Goal: Answer question/provide support: Share knowledge or assist other users

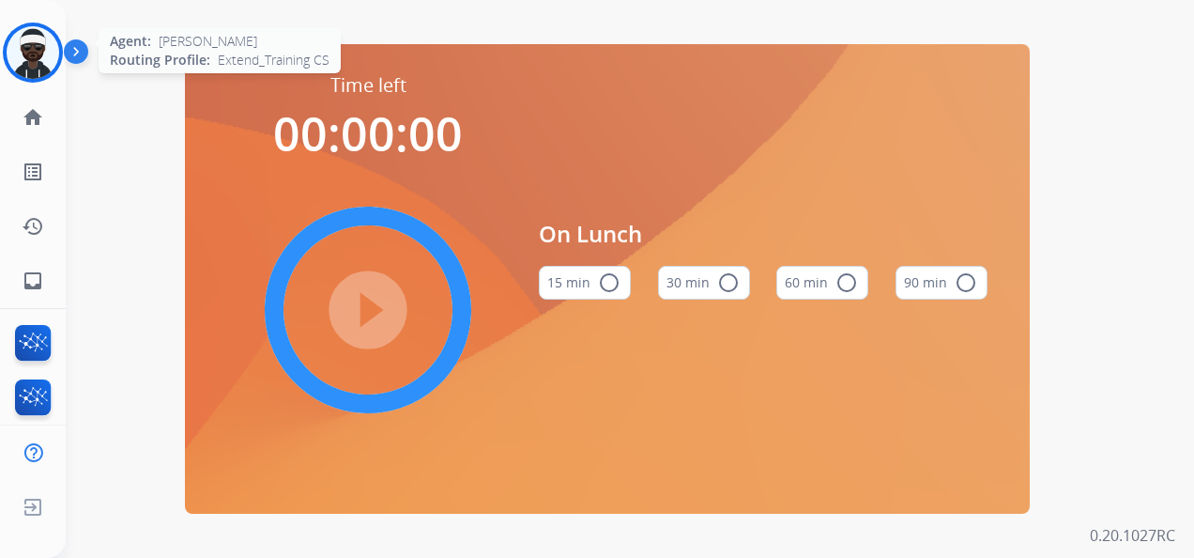
click at [47, 71] on img at bounding box center [33, 52] width 53 height 53
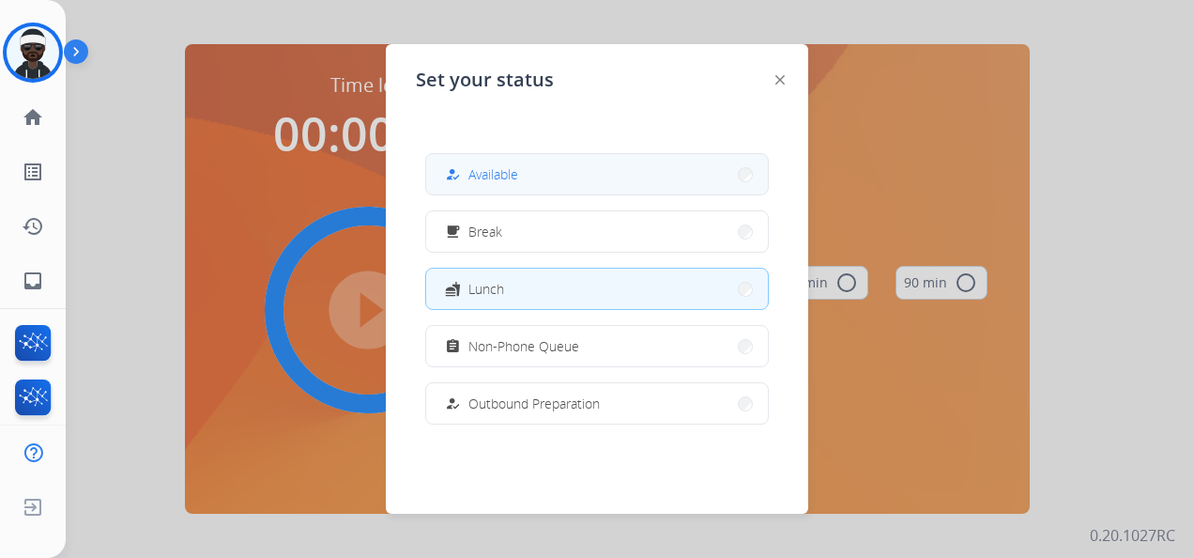
click at [514, 170] on span "Available" at bounding box center [493, 174] width 50 height 20
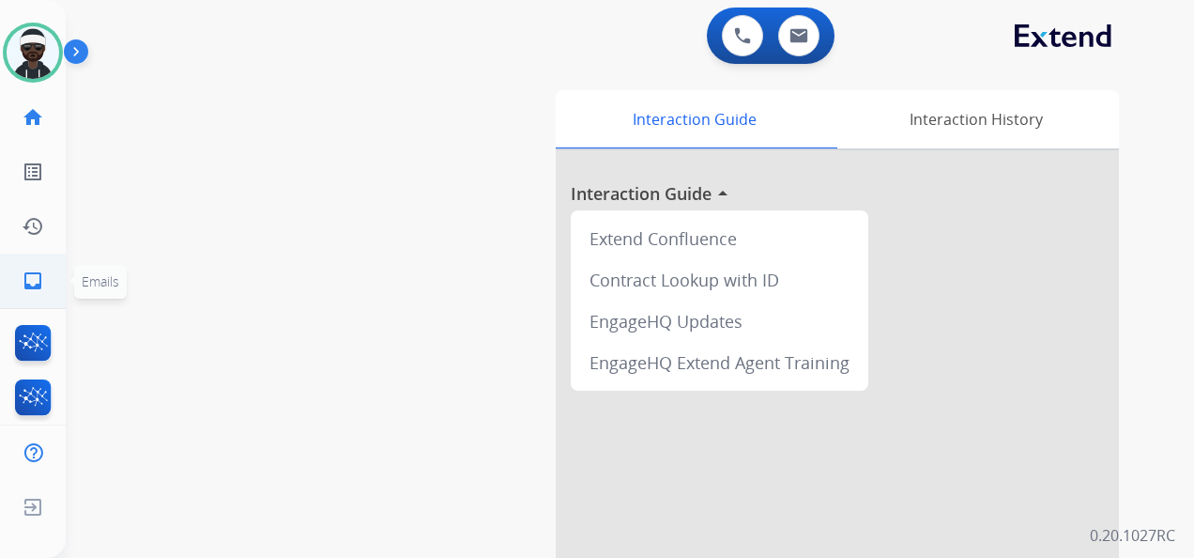
click at [38, 289] on mat-icon "inbox" at bounding box center [33, 280] width 23 height 23
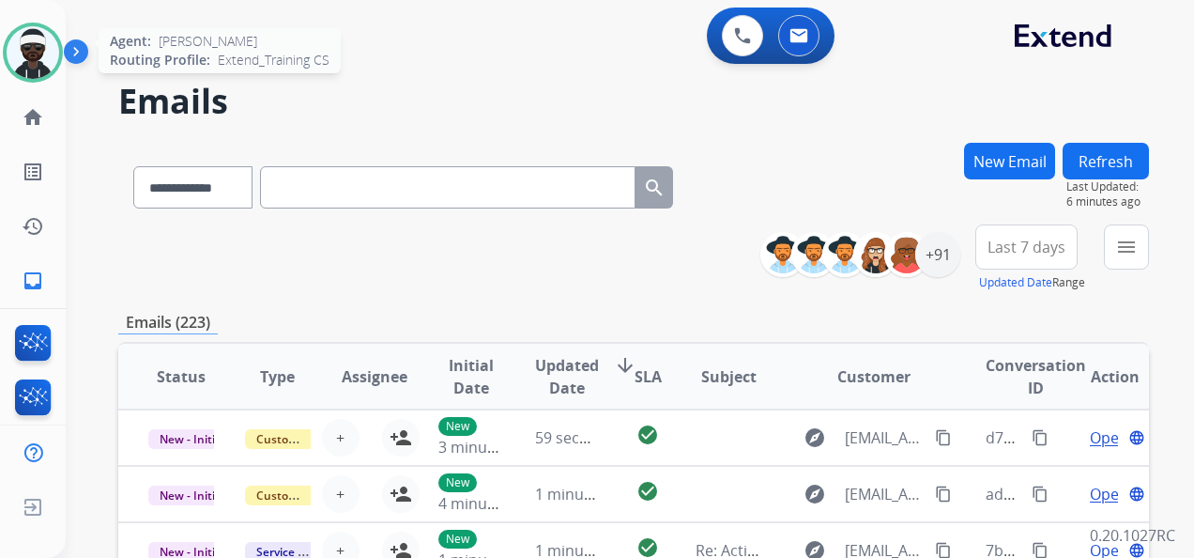
drag, startPoint x: 24, startPoint y: 38, endPoint x: 40, endPoint y: 51, distance: 20.1
click at [24, 38] on img at bounding box center [33, 52] width 53 height 53
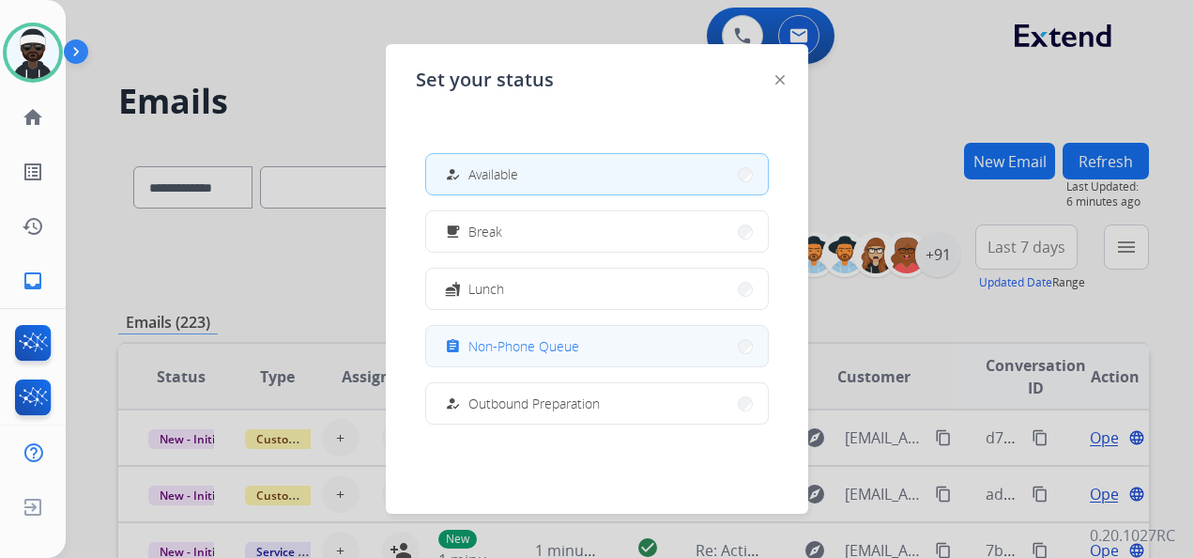
click at [504, 344] on span "Non-Phone Queue" at bounding box center [523, 346] width 111 height 20
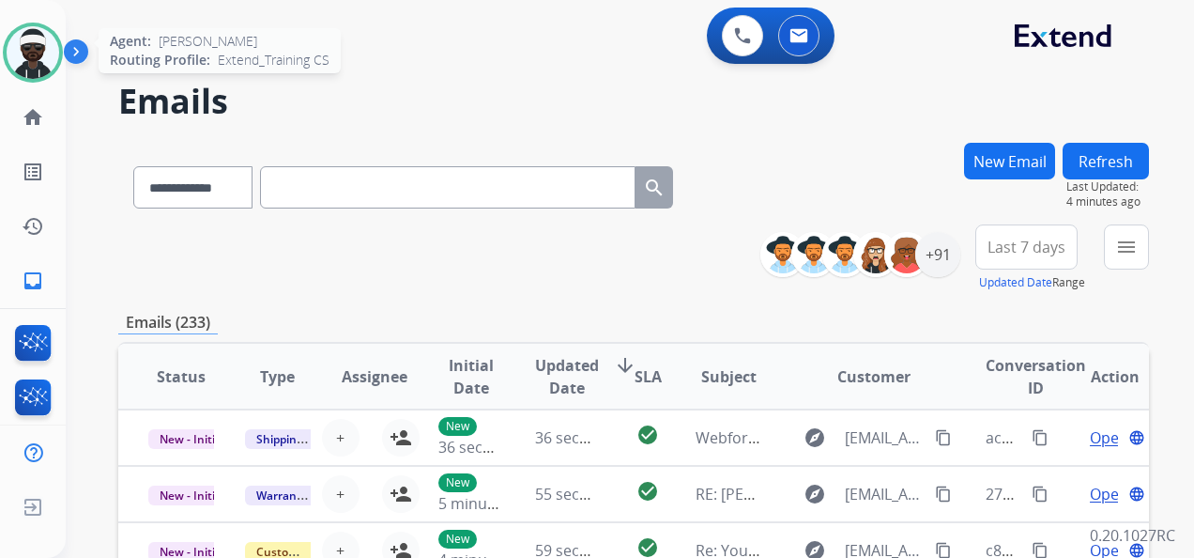
click at [31, 54] on img at bounding box center [33, 52] width 53 height 53
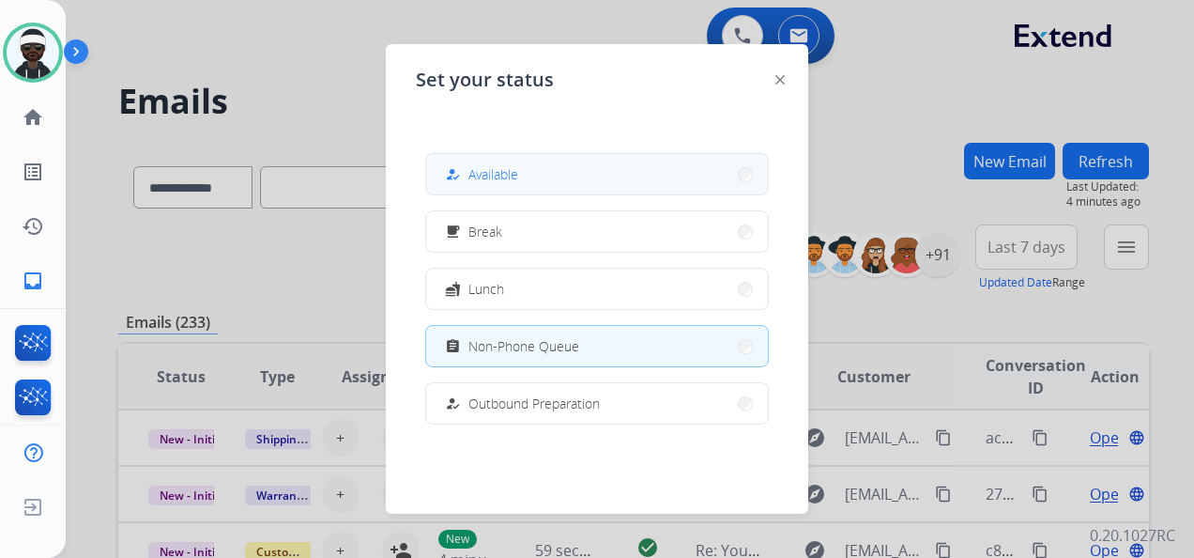
click at [506, 174] on span "Available" at bounding box center [493, 174] width 50 height 20
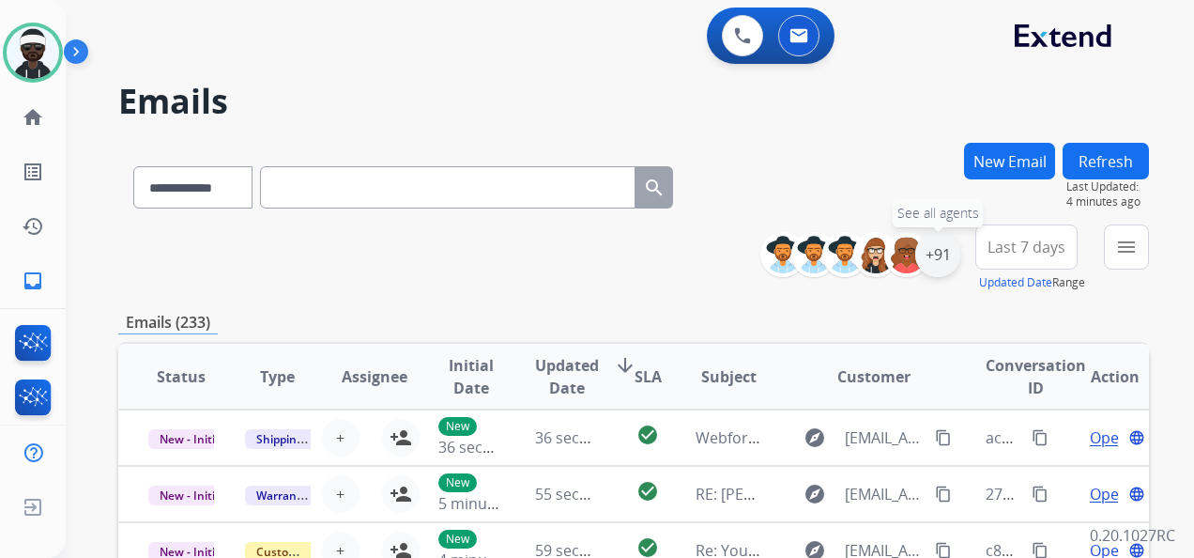
click at [917, 260] on div "+91" at bounding box center [937, 254] width 45 height 45
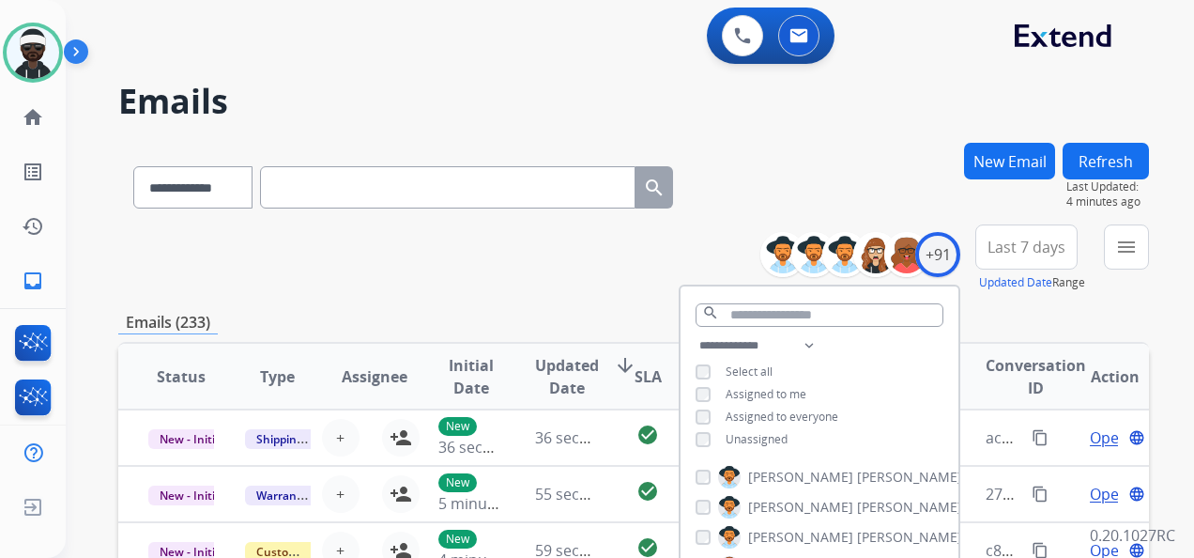
click at [751, 441] on span "Unassigned" at bounding box center [757, 439] width 62 height 16
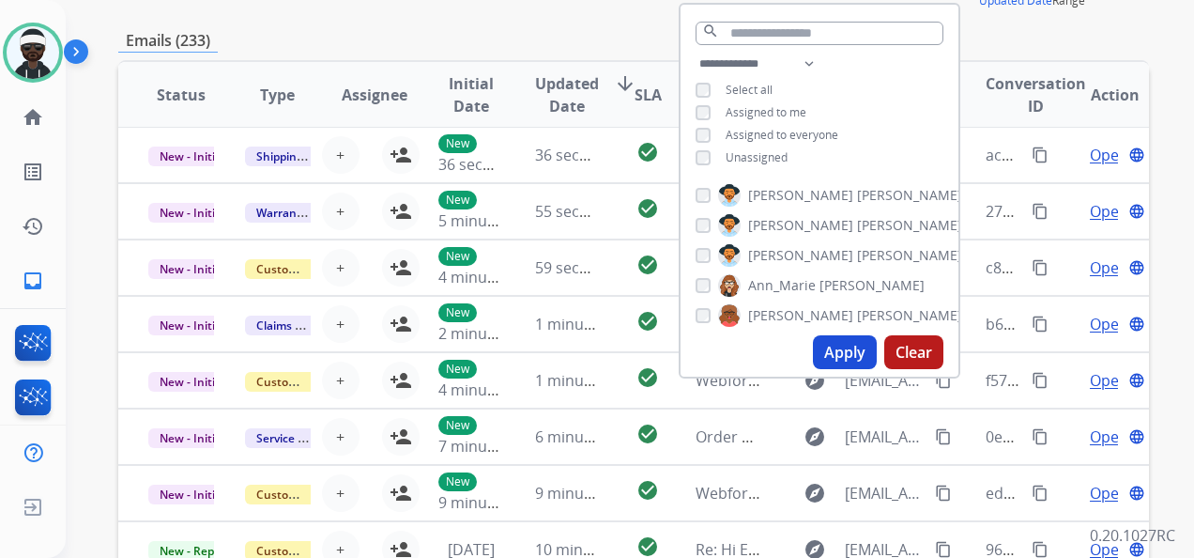
scroll to position [2, 0]
drag, startPoint x: 839, startPoint y: 345, endPoint x: 851, endPoint y: 344, distance: 11.4
click at [843, 345] on button "Apply" at bounding box center [845, 352] width 64 height 34
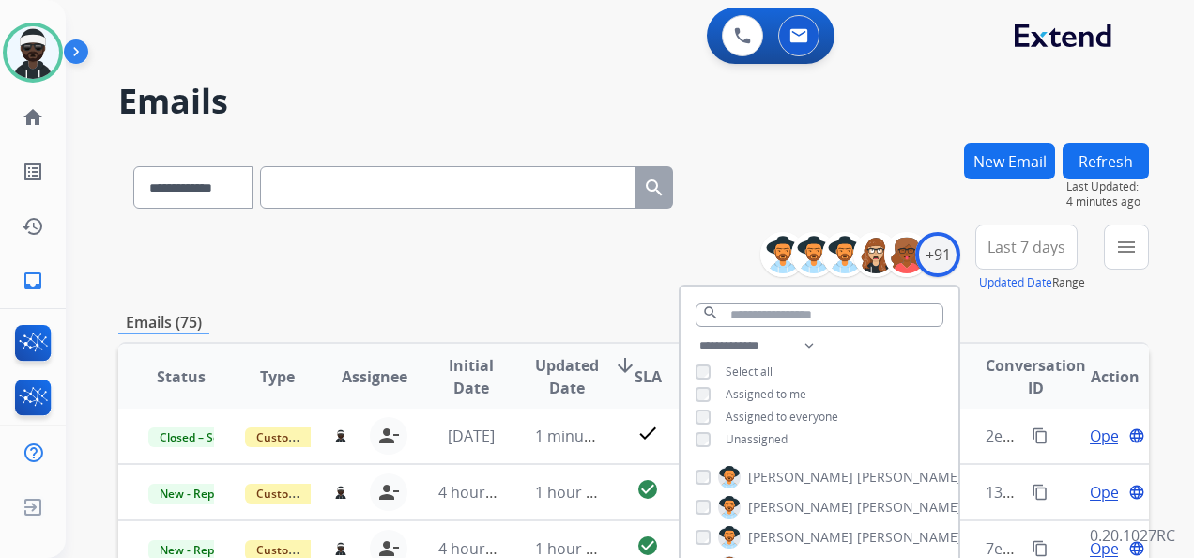
click at [627, 259] on div "**********" at bounding box center [633, 258] width 1031 height 68
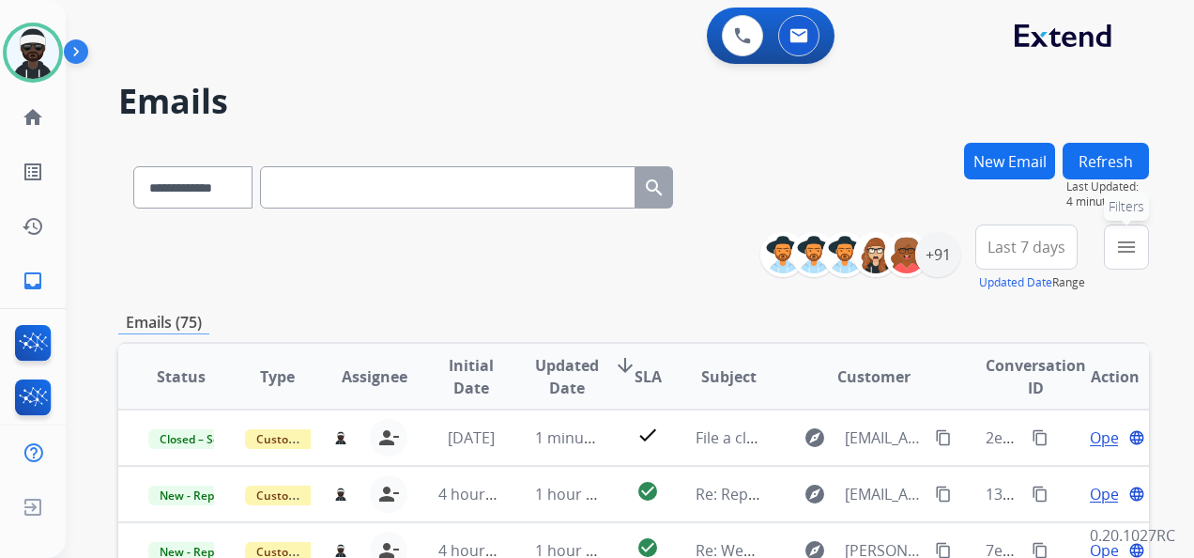
drag, startPoint x: 1114, startPoint y: 241, endPoint x: 1115, endPoint y: 254, distance: 13.2
click at [1115, 241] on button "menu Filters" at bounding box center [1126, 246] width 45 height 45
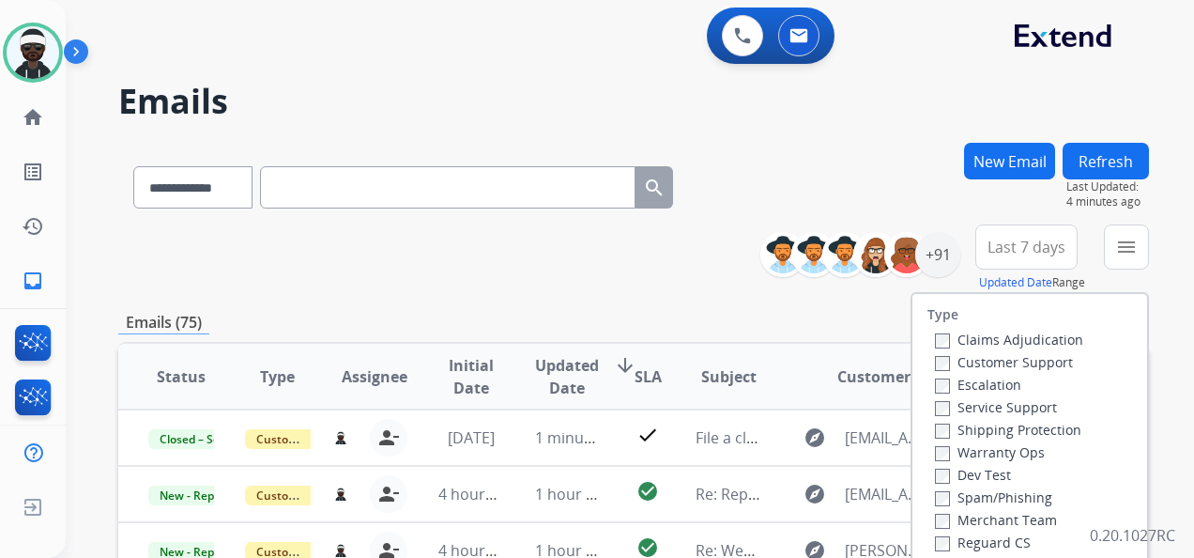
click at [967, 362] on label "Customer Support" at bounding box center [1004, 362] width 138 height 18
click at [986, 434] on label "Shipping Protection" at bounding box center [1008, 430] width 146 height 18
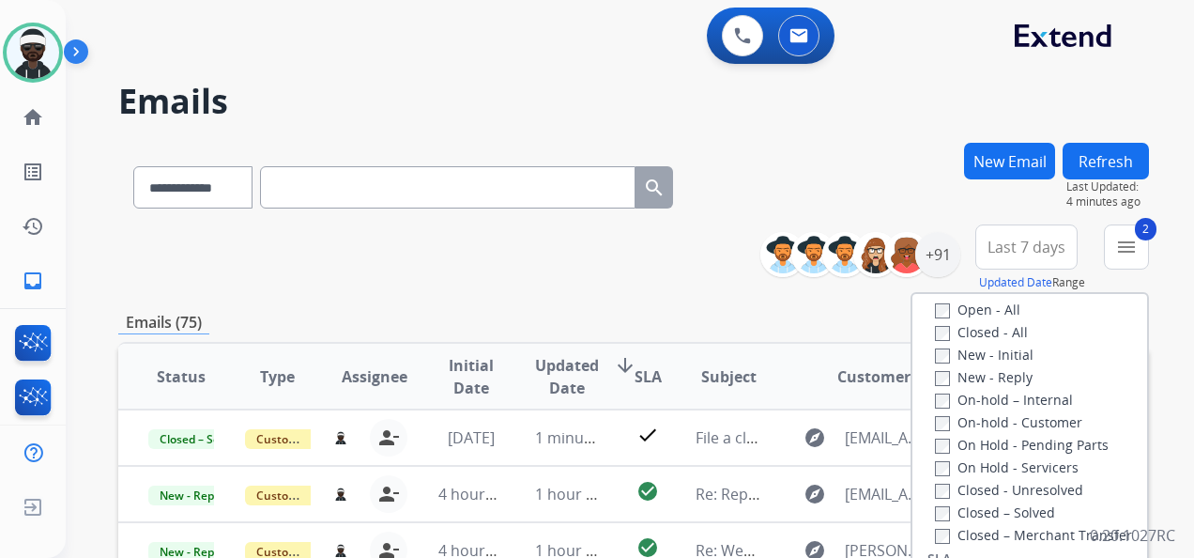
scroll to position [94, 0]
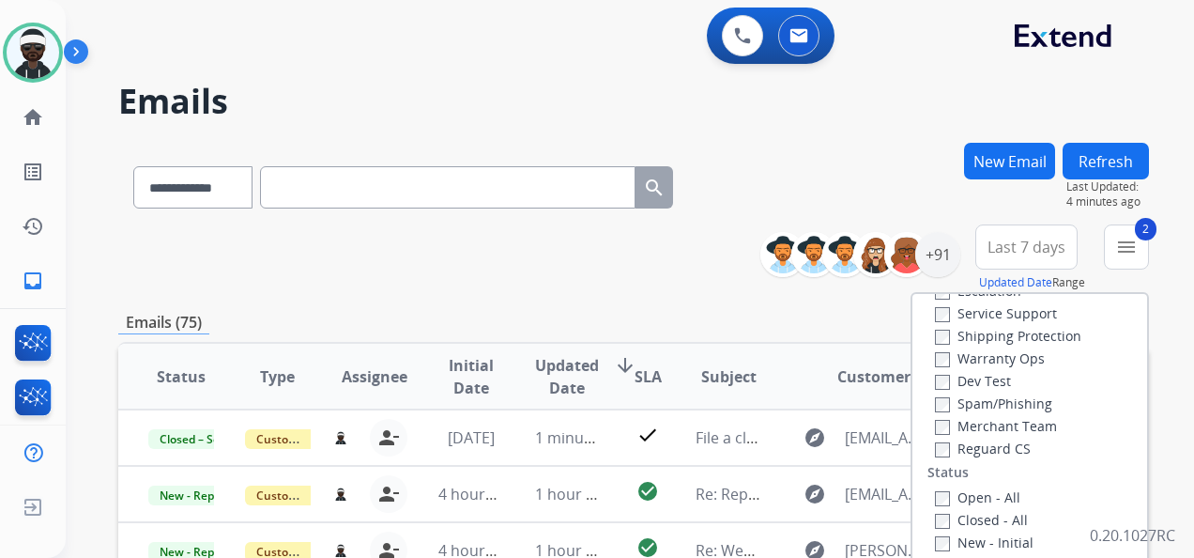
click at [991, 445] on label "Reguard CS" at bounding box center [983, 448] width 96 height 18
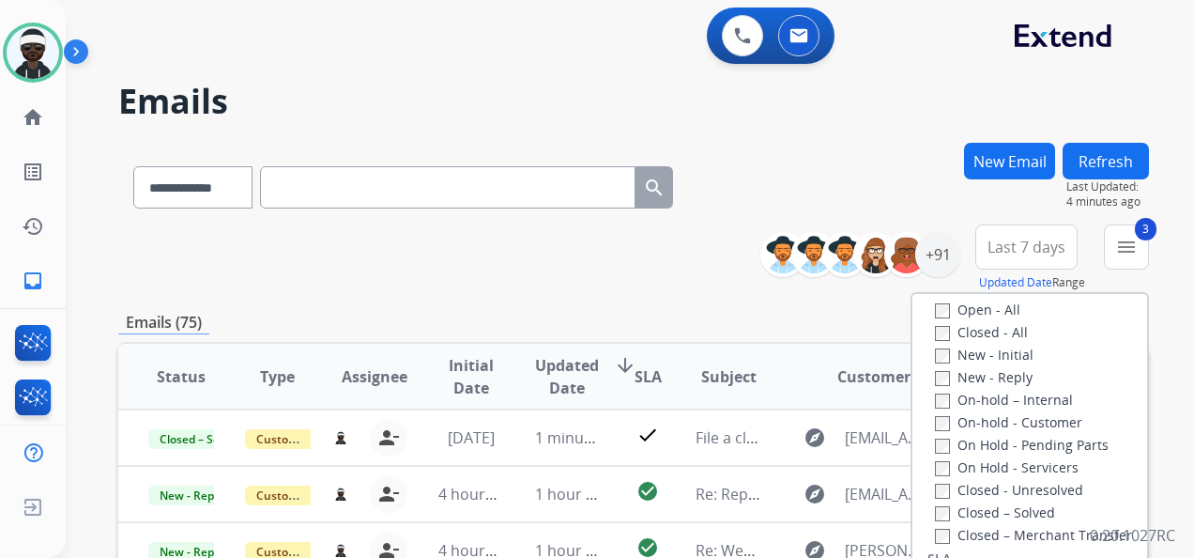
scroll to position [188, 0]
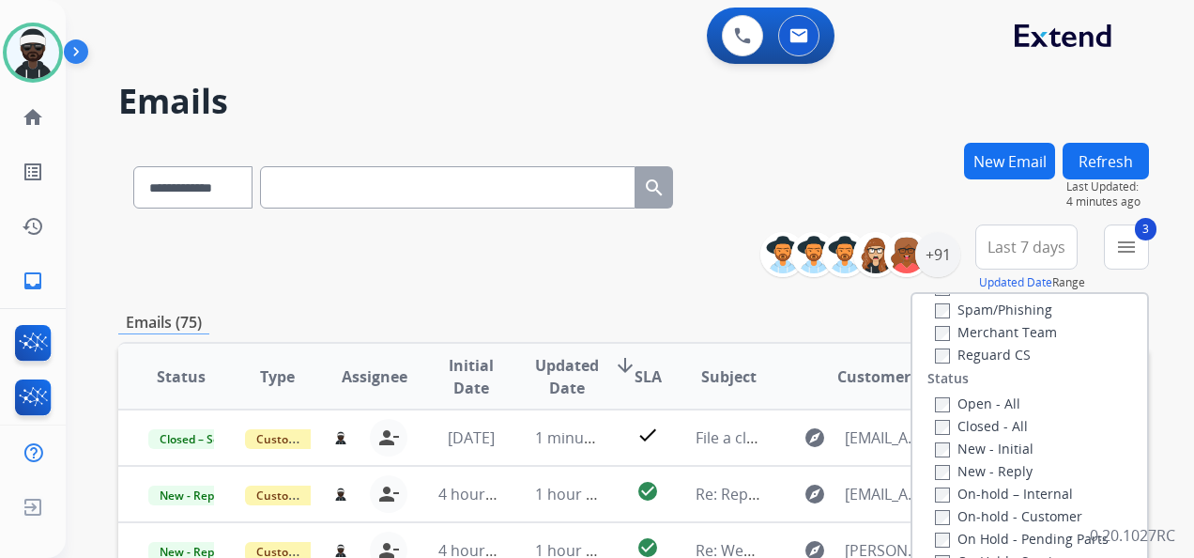
click at [1004, 446] on label "New - Initial" at bounding box center [984, 448] width 99 height 18
click at [996, 466] on label "New - Reply" at bounding box center [984, 471] width 98 height 18
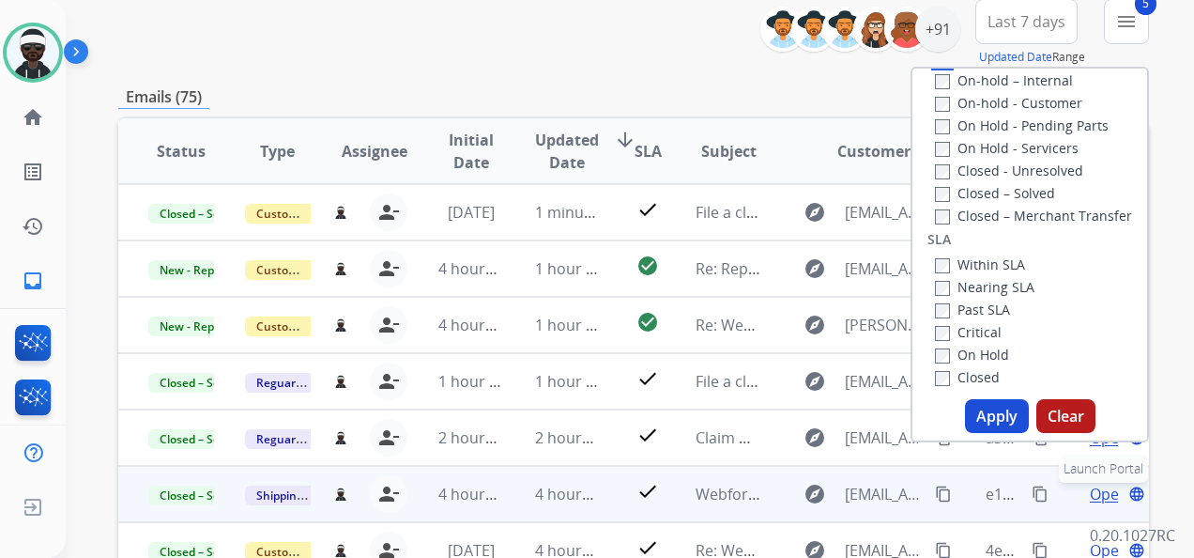
scroll to position [282, 0]
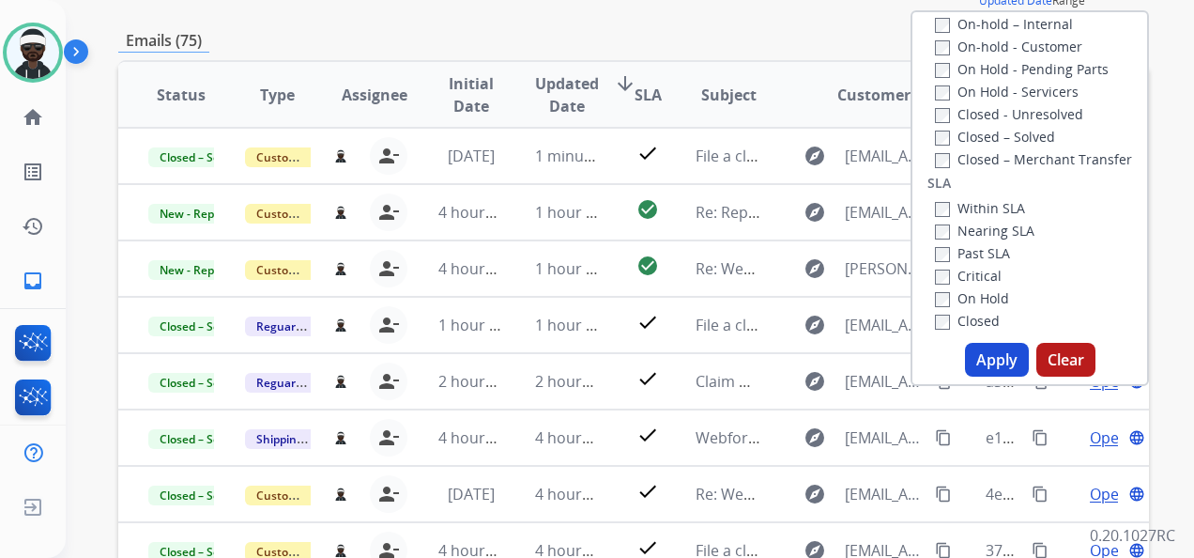
click at [1001, 369] on button "Apply" at bounding box center [997, 360] width 64 height 34
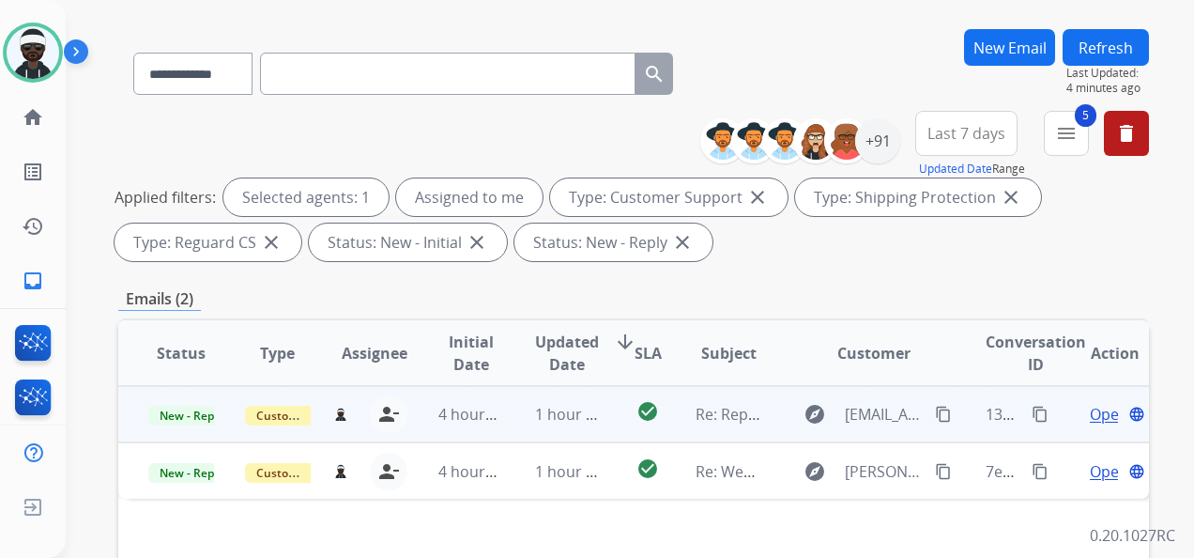
scroll to position [188, 0]
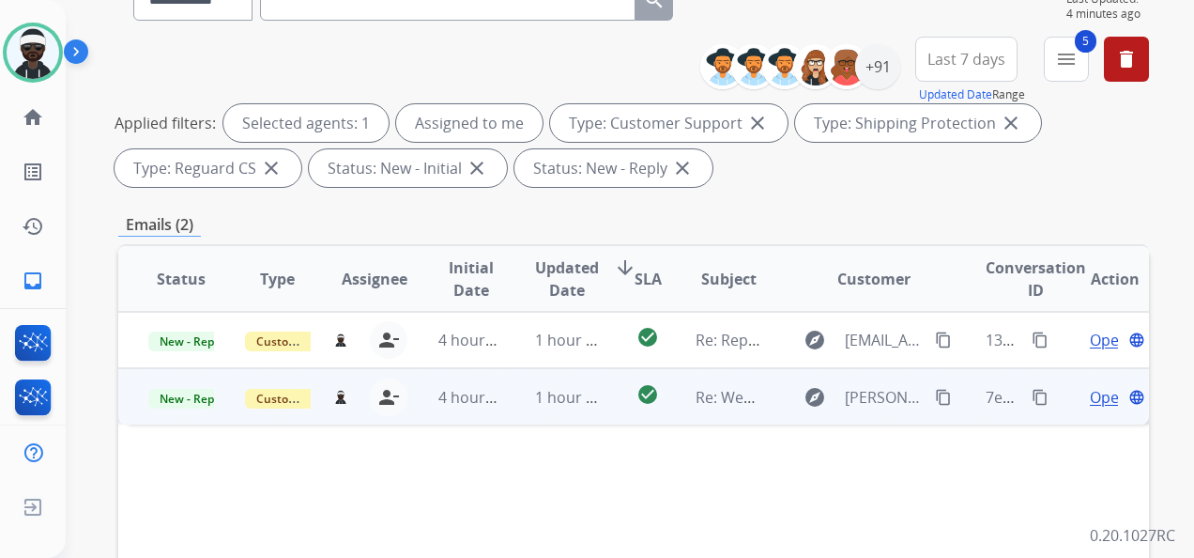
click at [1090, 397] on span "Open" at bounding box center [1109, 397] width 38 height 23
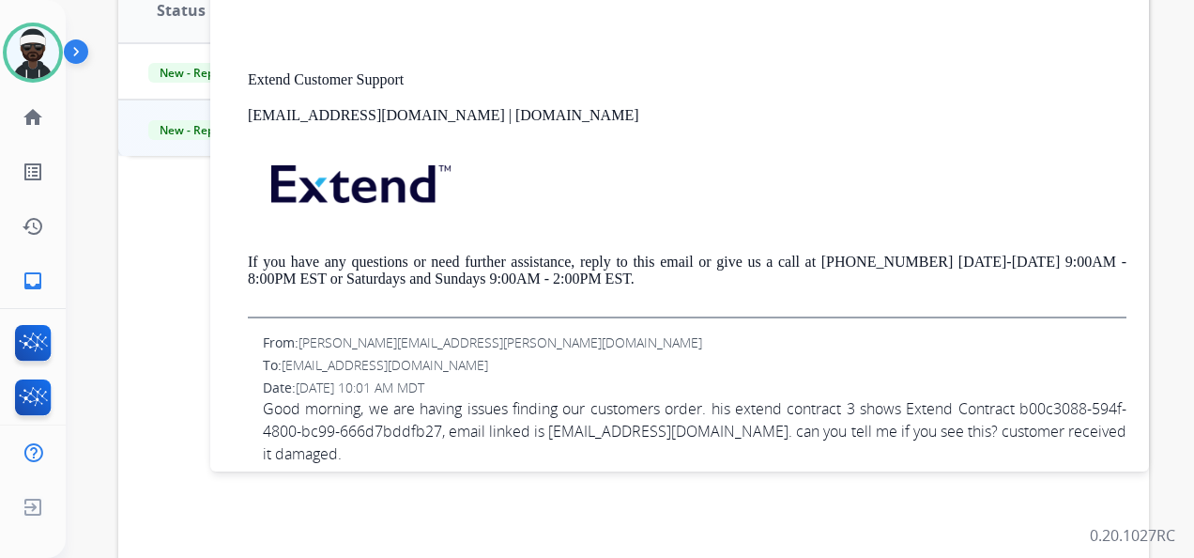
scroll to position [601, 0]
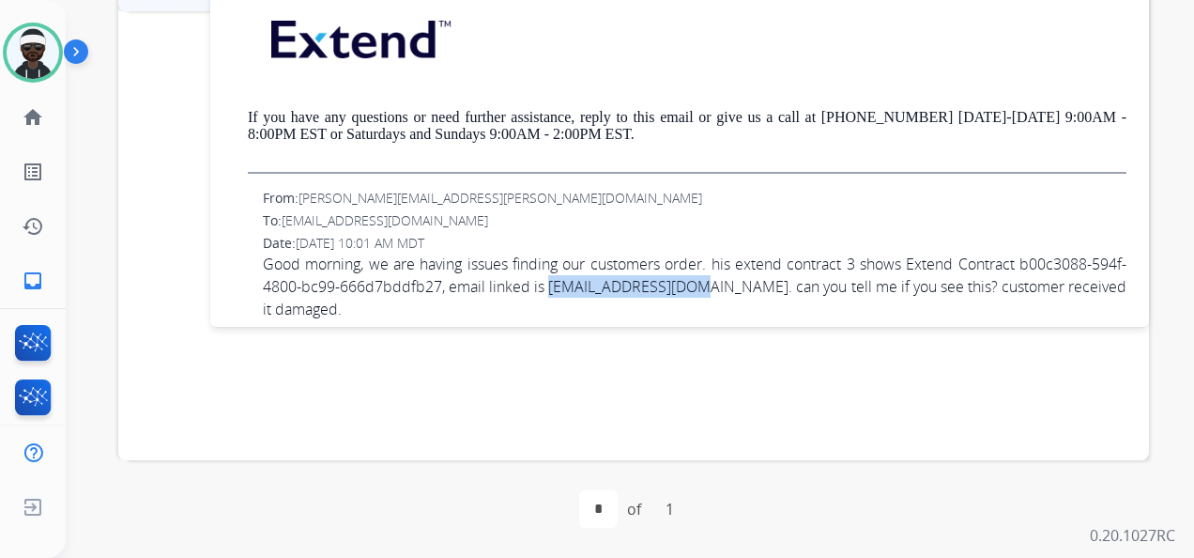
drag, startPoint x: 589, startPoint y: 264, endPoint x: 732, endPoint y: 267, distance: 143.7
click at [732, 267] on span "Good morning, we are having issues finding our customers order. his extend cont…" at bounding box center [695, 287] width 864 height 68
copy span "[EMAIL_ADDRESS][DOMAIN_NAME]"
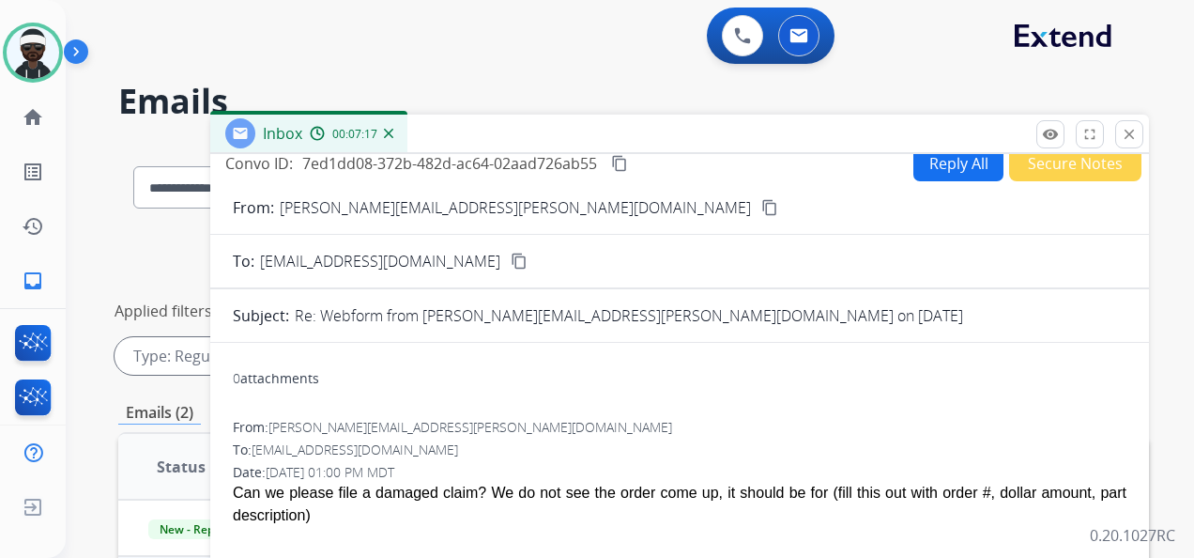
scroll to position [0, 0]
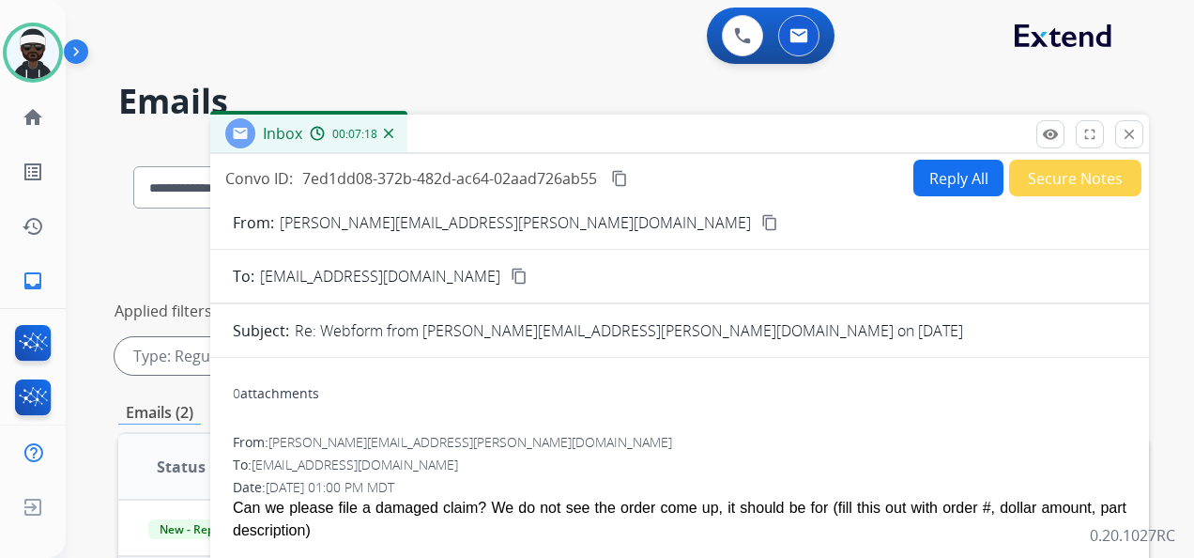
click at [950, 188] on button "Reply All" at bounding box center [958, 178] width 90 height 37
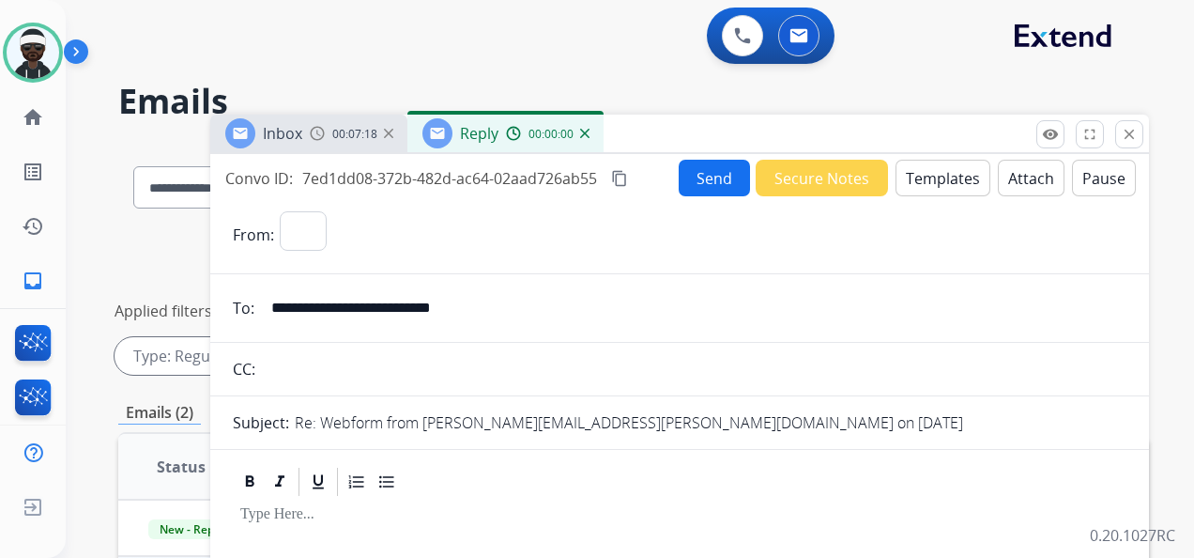
select select "**********"
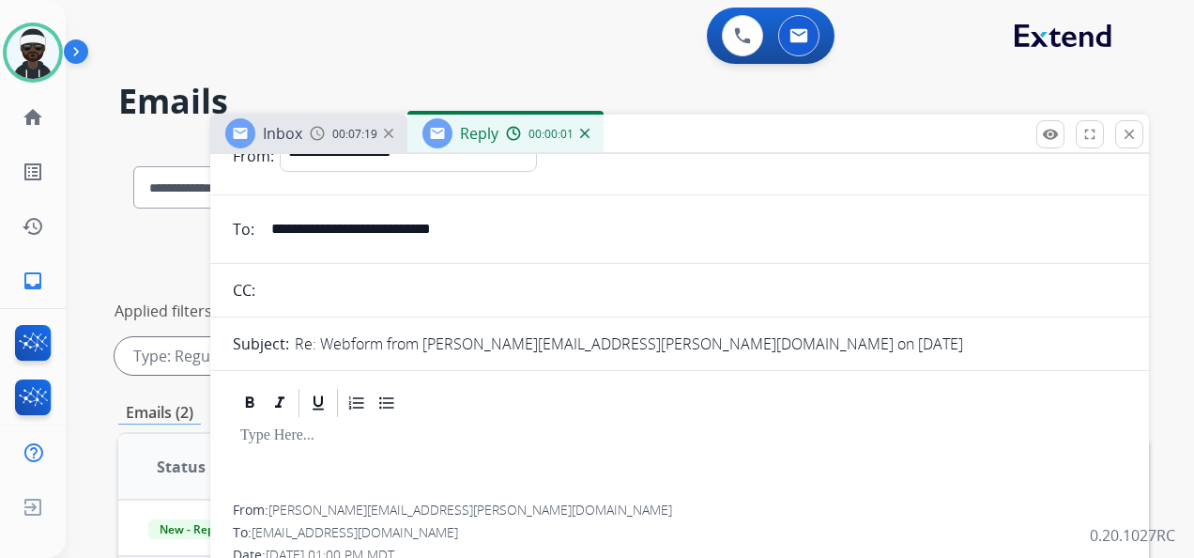
scroll to position [188, 0]
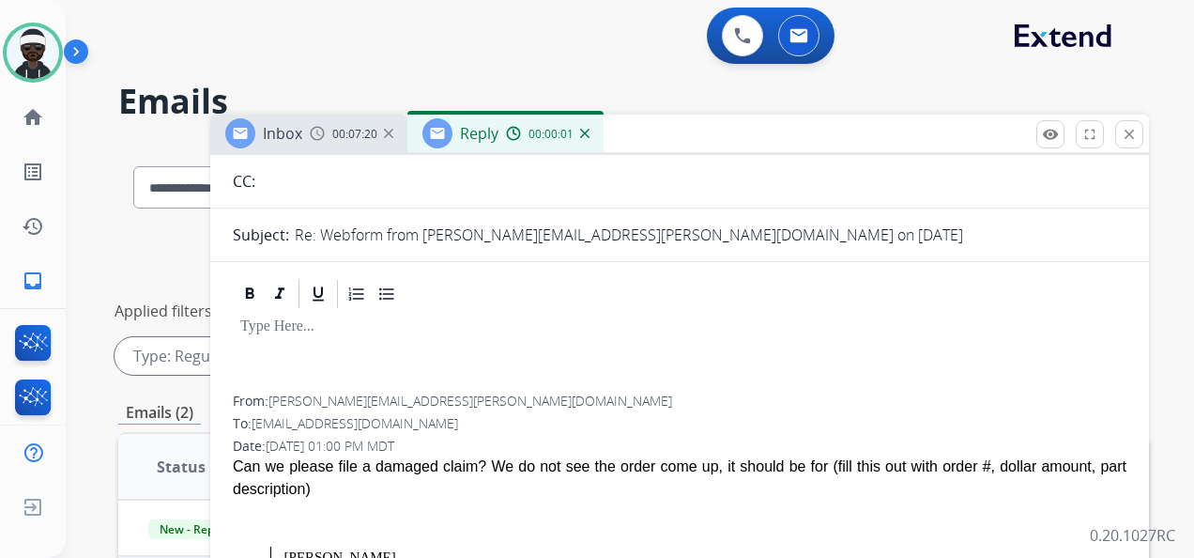
click at [325, 334] on div at bounding box center [680, 353] width 894 height 84
click at [338, 131] on span "00:08:15" at bounding box center [354, 134] width 45 height 15
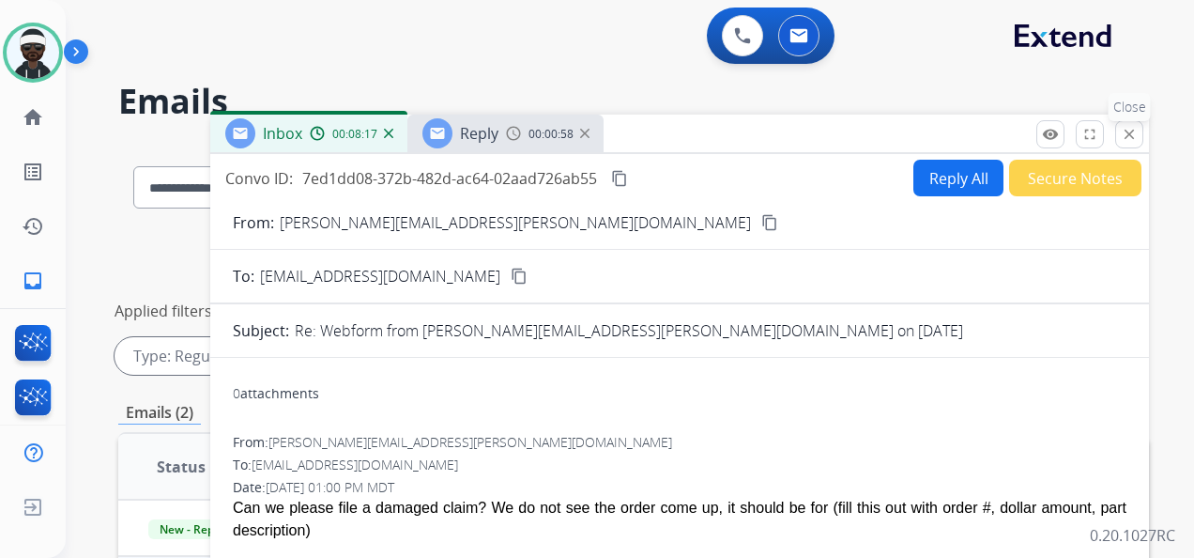
click at [1128, 142] on button "close Close" at bounding box center [1129, 134] width 28 height 28
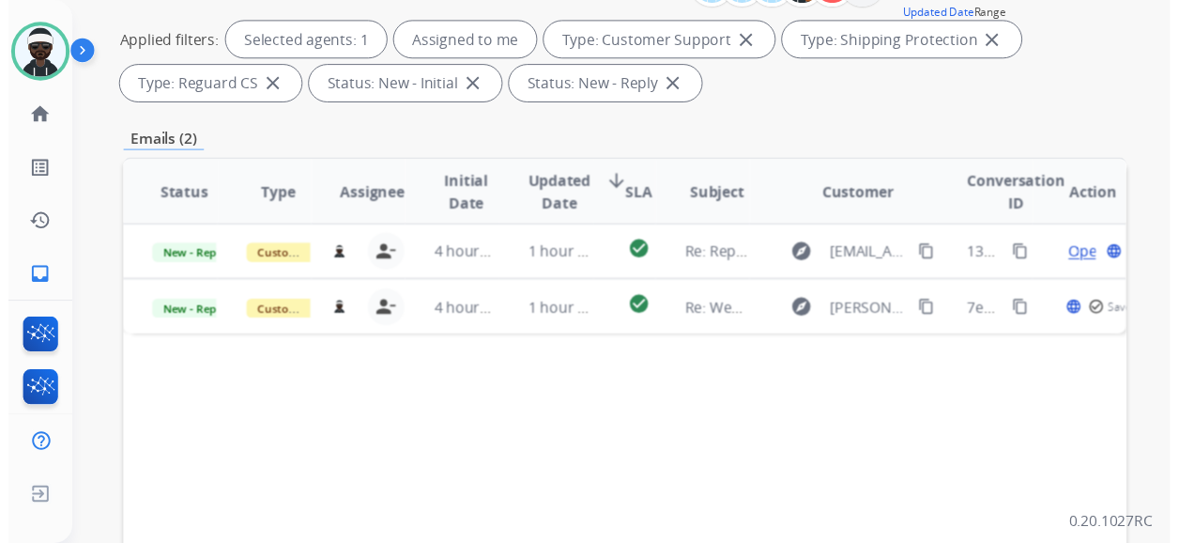
scroll to position [94, 0]
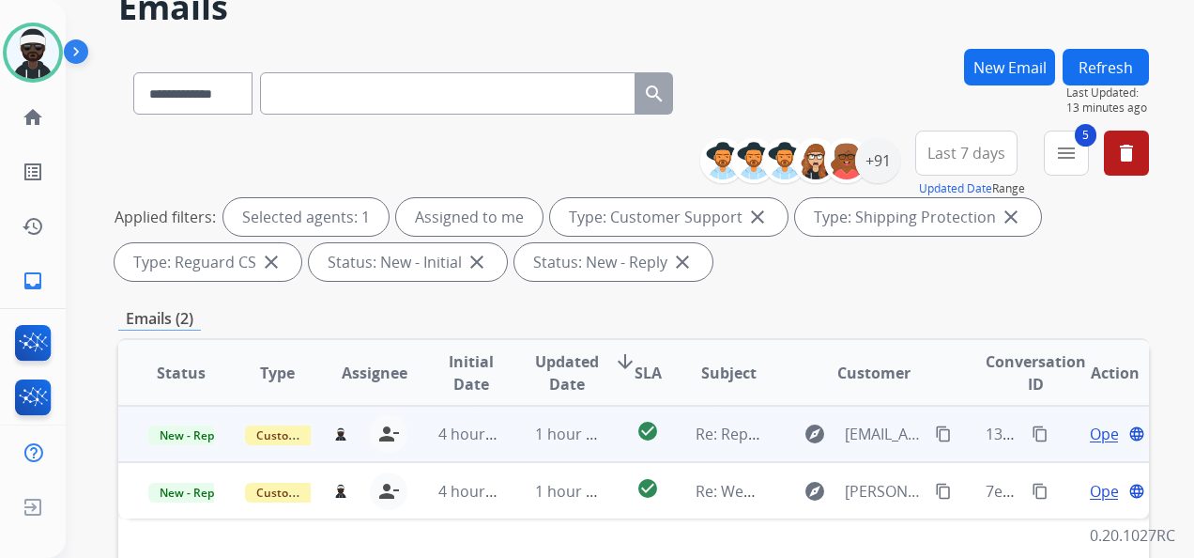
click at [1093, 438] on span "Open" at bounding box center [1109, 433] width 38 height 23
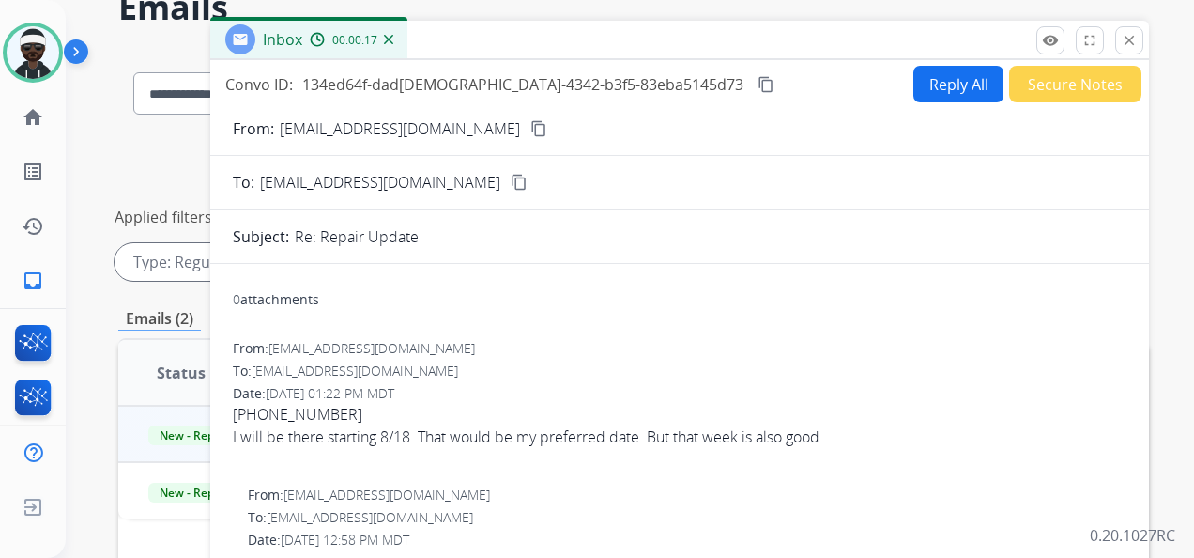
click at [530, 131] on mat-icon "content_copy" at bounding box center [538, 128] width 17 height 17
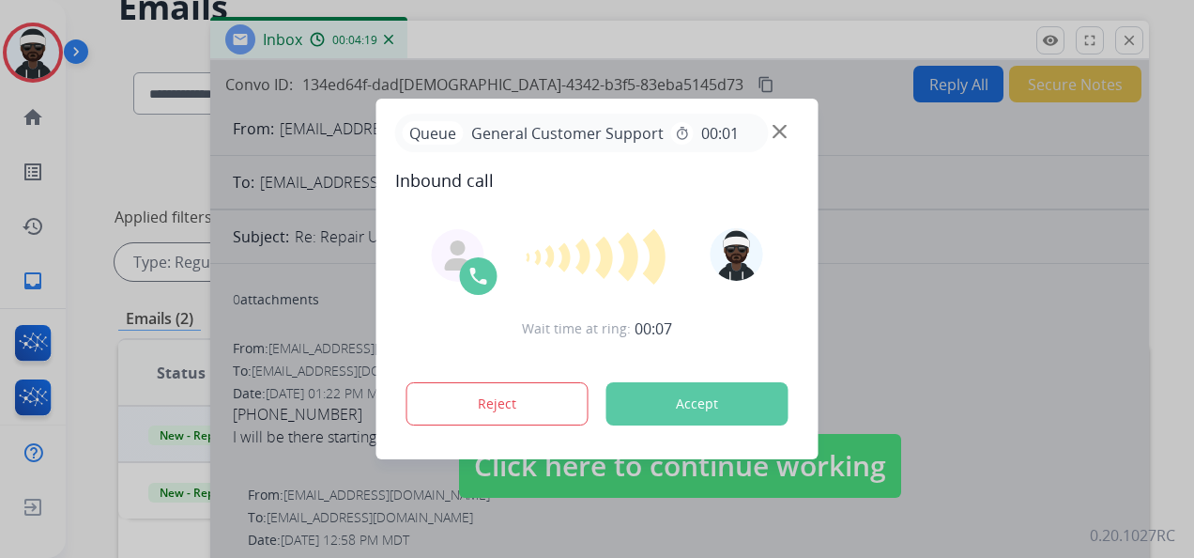
click at [668, 406] on button "Accept" at bounding box center [697, 403] width 182 height 43
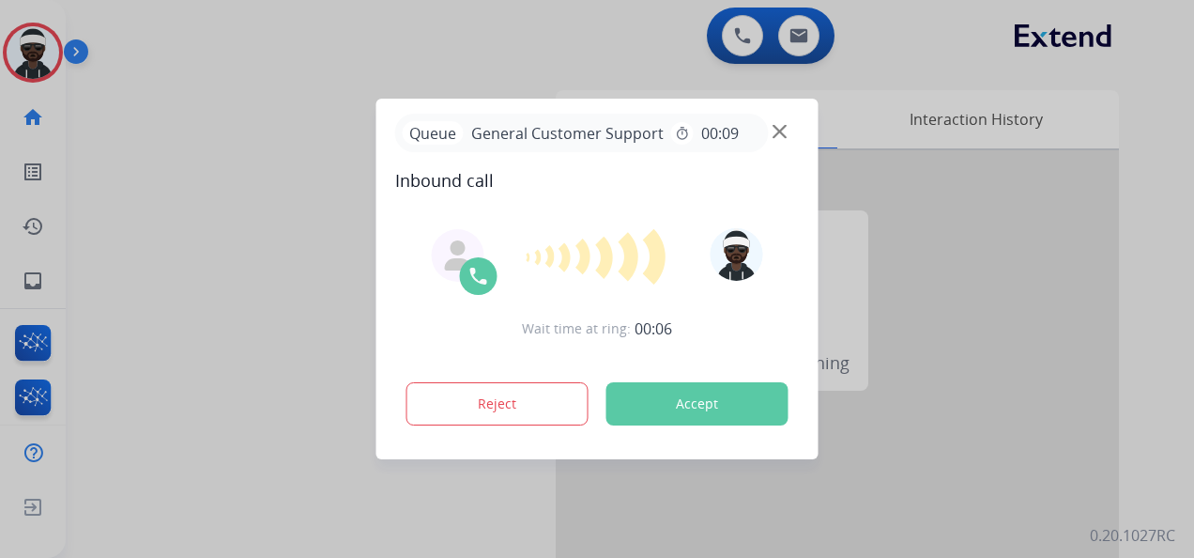
click at [775, 409] on button "Accept" at bounding box center [697, 403] width 182 height 43
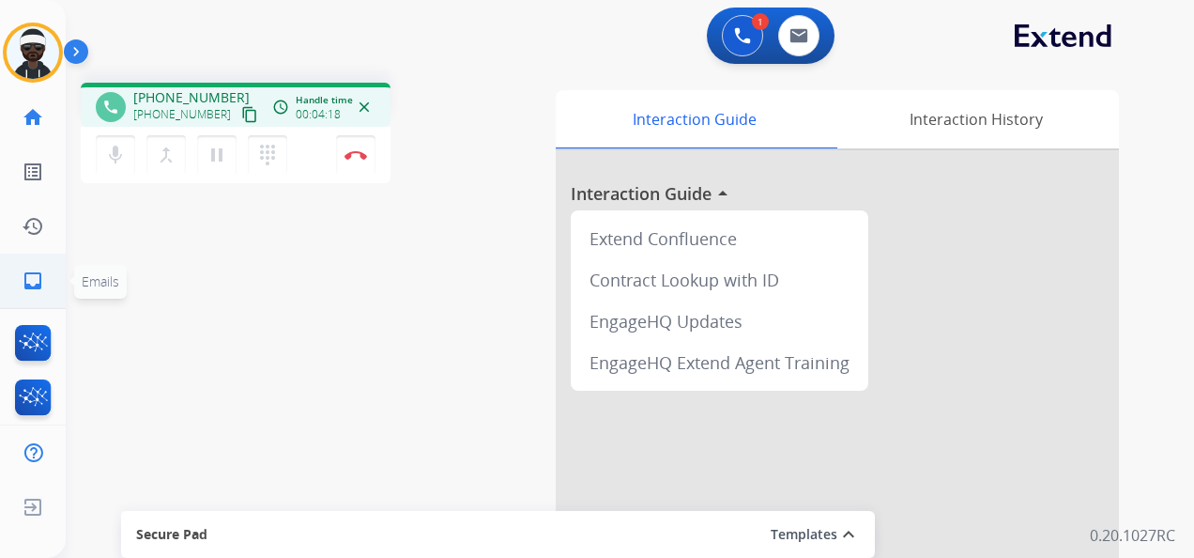
click at [36, 288] on mat-icon "inbox" at bounding box center [33, 280] width 23 height 23
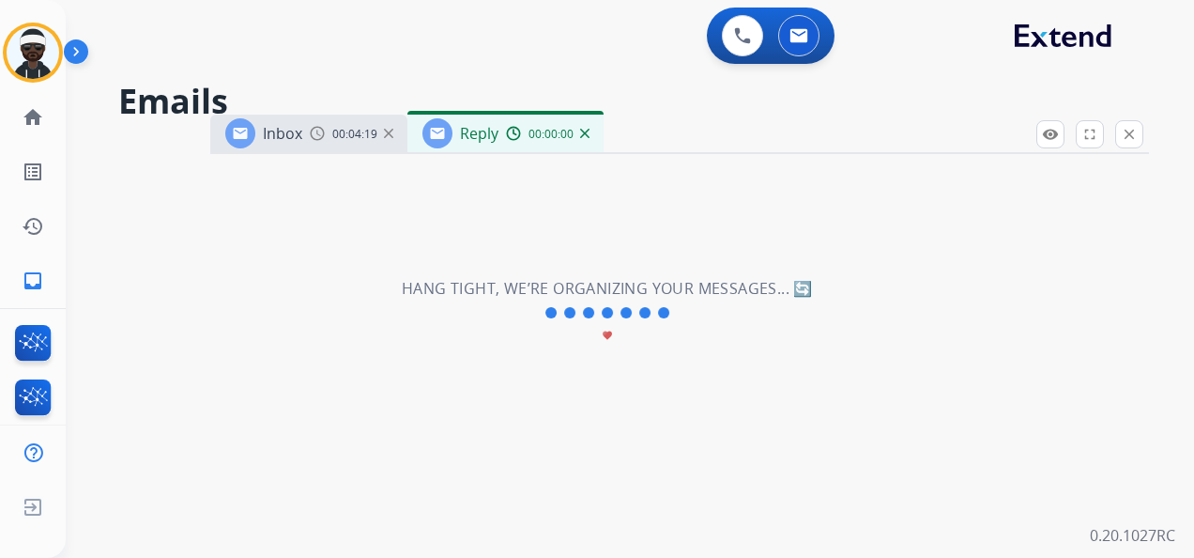
select select "**********"
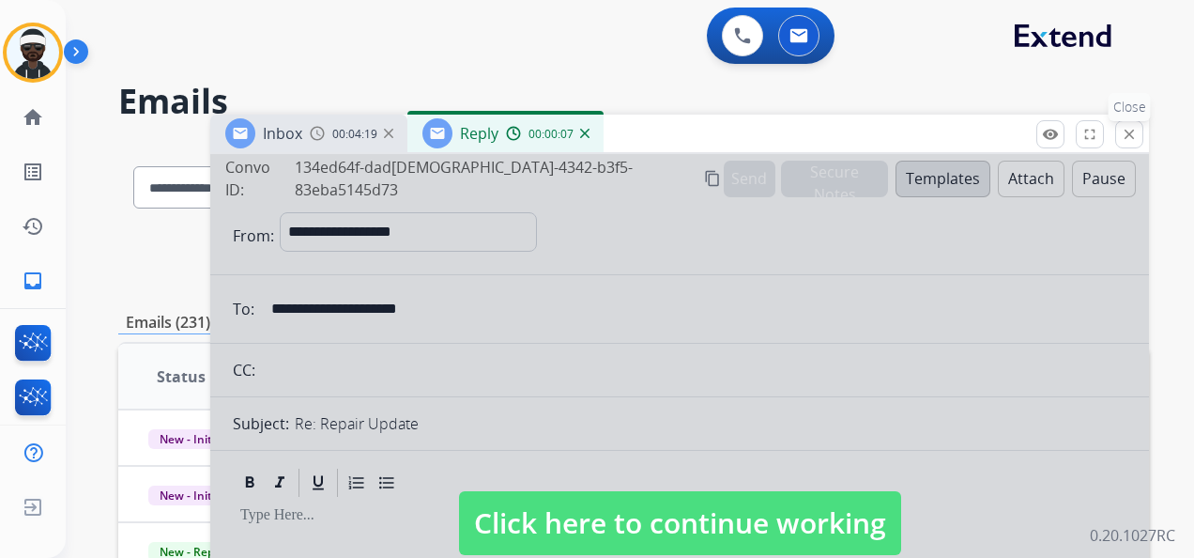
click at [1124, 139] on mat-icon "close" at bounding box center [1129, 134] width 17 height 17
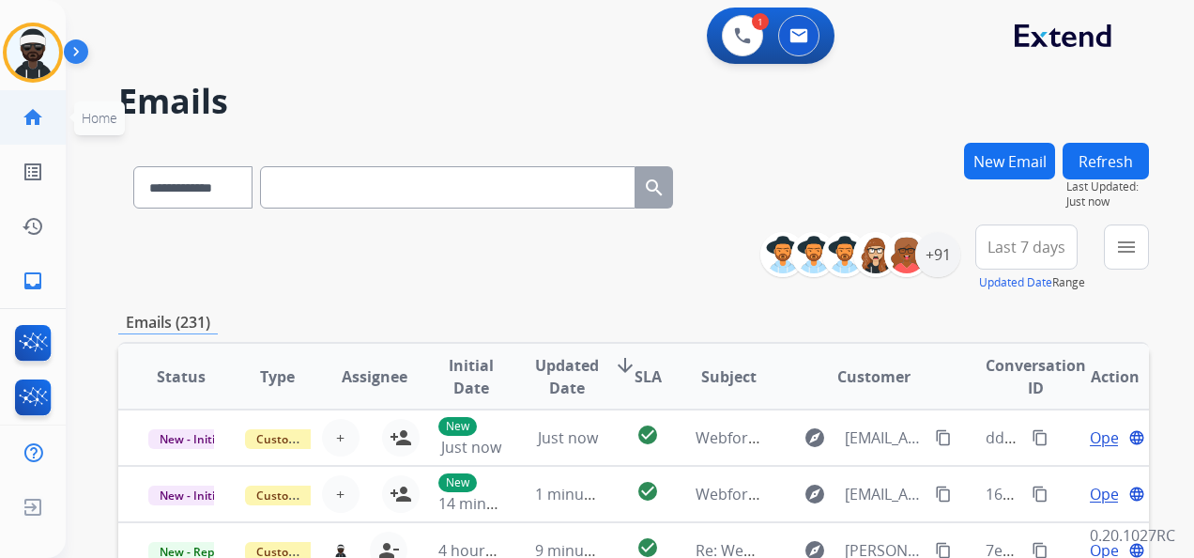
click at [39, 115] on mat-icon "home" at bounding box center [33, 117] width 23 height 23
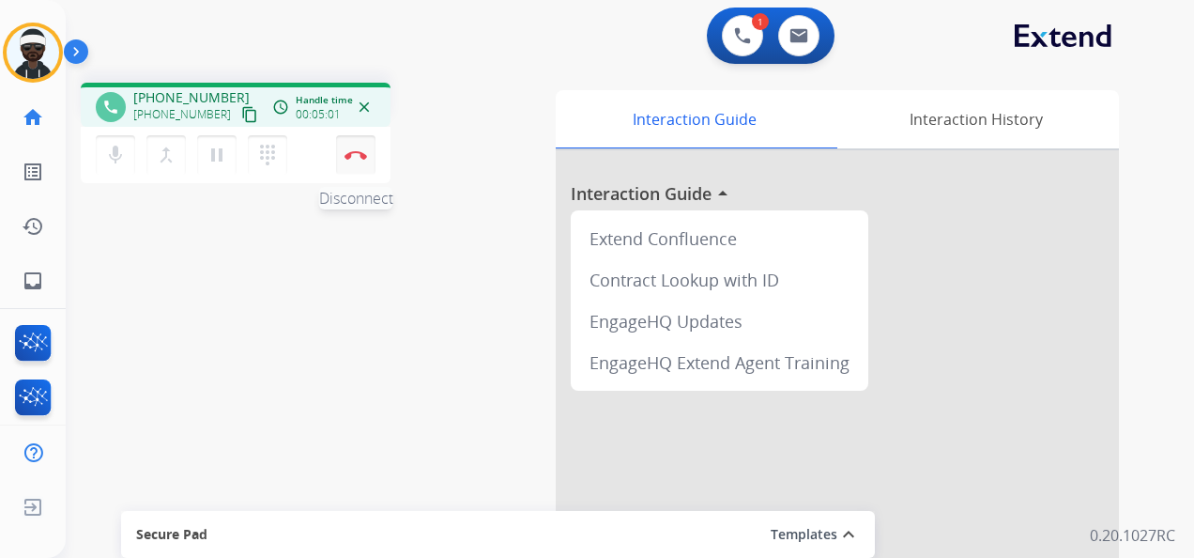
click at [365, 154] on img at bounding box center [356, 154] width 23 height 9
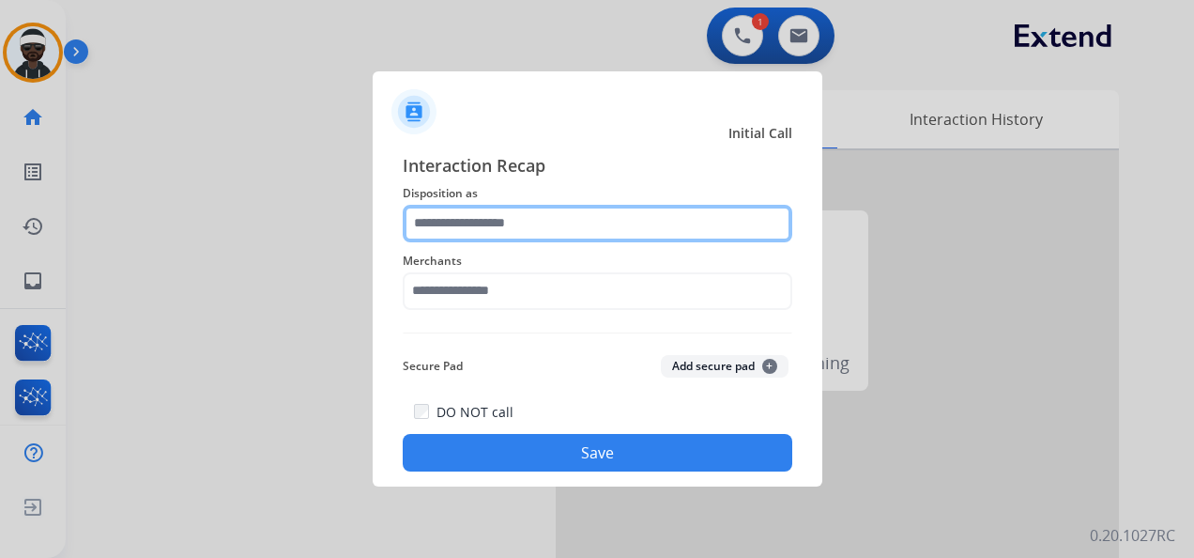
click at [528, 210] on input "text" at bounding box center [598, 224] width 390 height 38
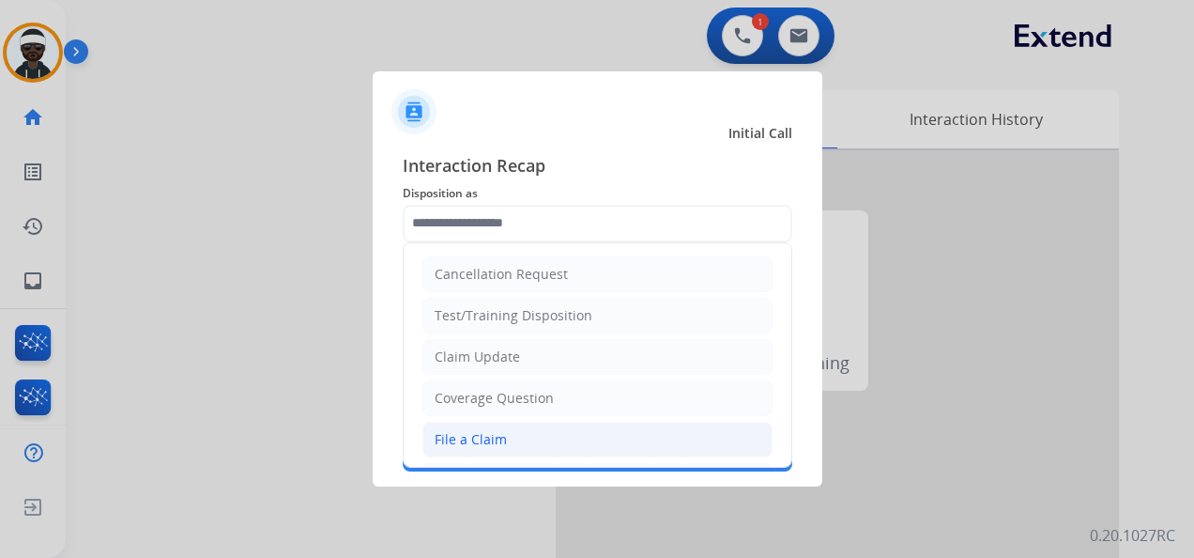
click at [518, 430] on li "File a Claim" at bounding box center [597, 440] width 350 height 36
type input "**********"
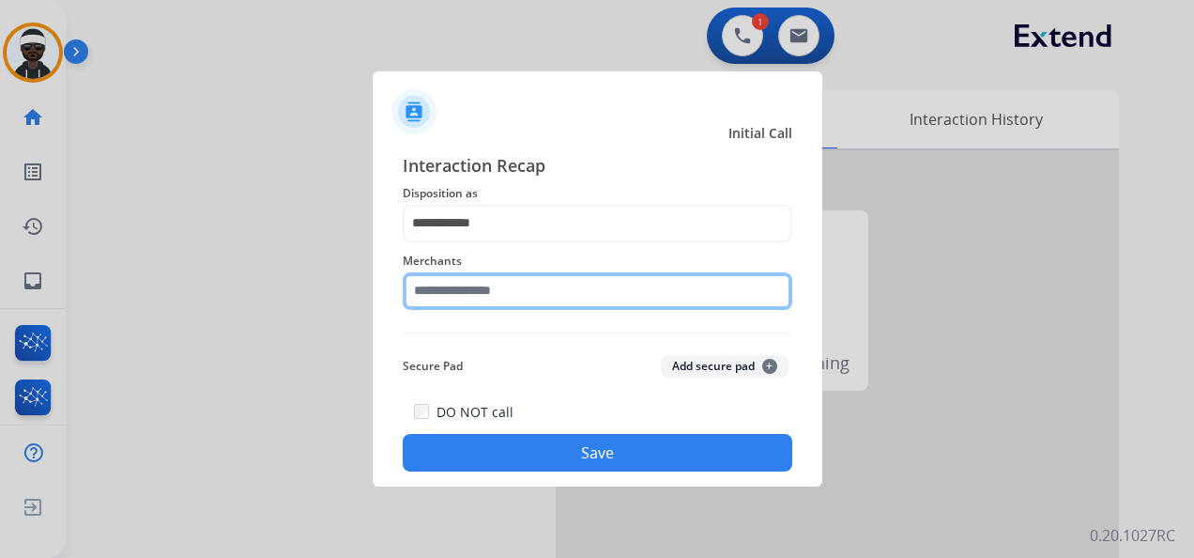
click at [531, 291] on input "text" at bounding box center [598, 291] width 390 height 38
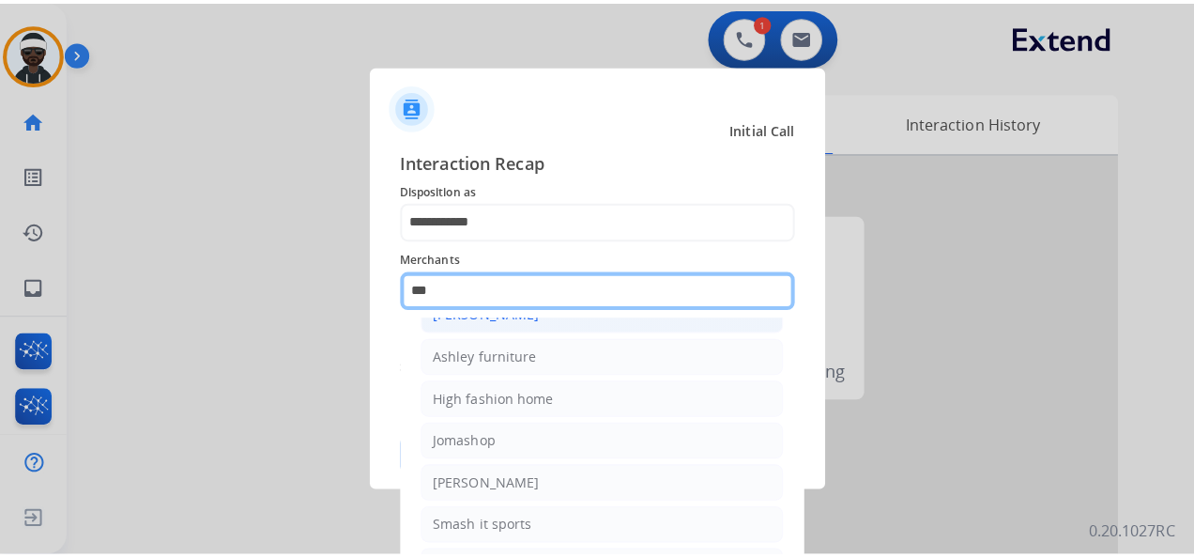
scroll to position [25, 0]
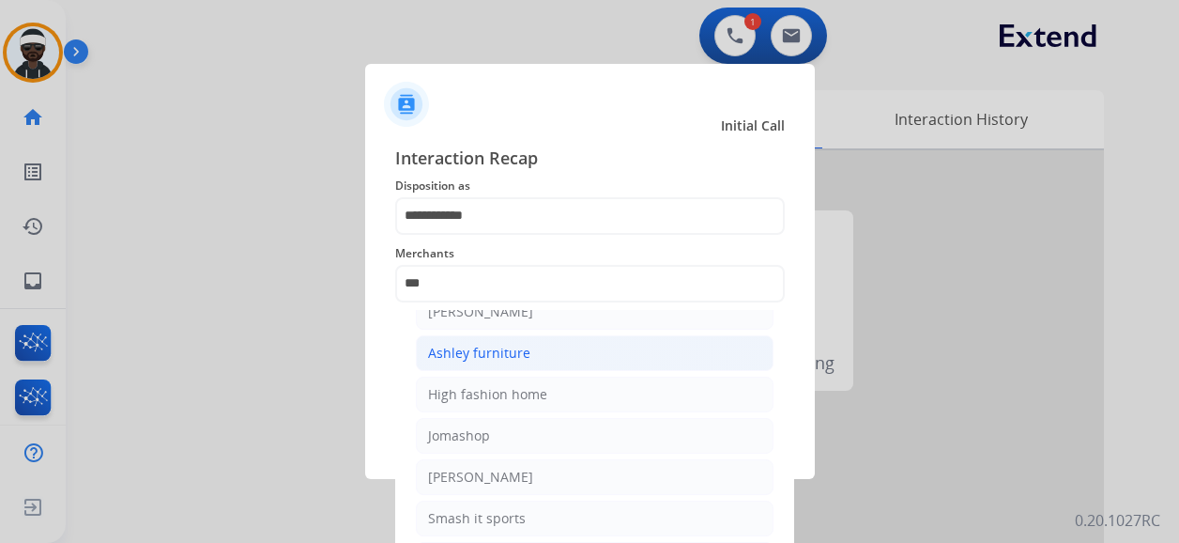
click at [528, 354] on li "Ashley furniture" at bounding box center [595, 353] width 358 height 36
type input "**********"
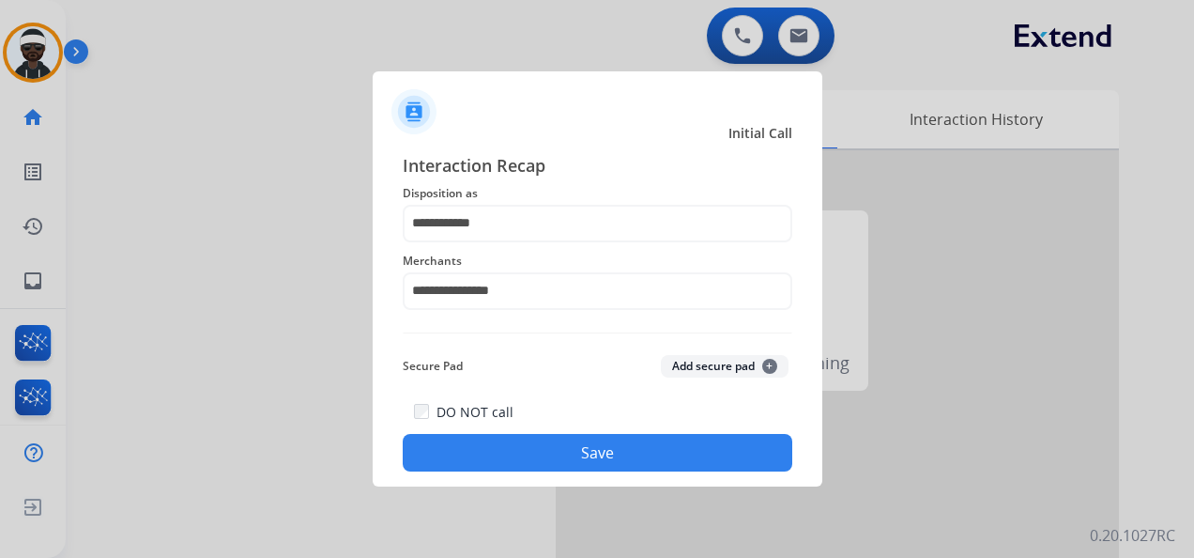
click at [622, 468] on button "Save" at bounding box center [598, 453] width 390 height 38
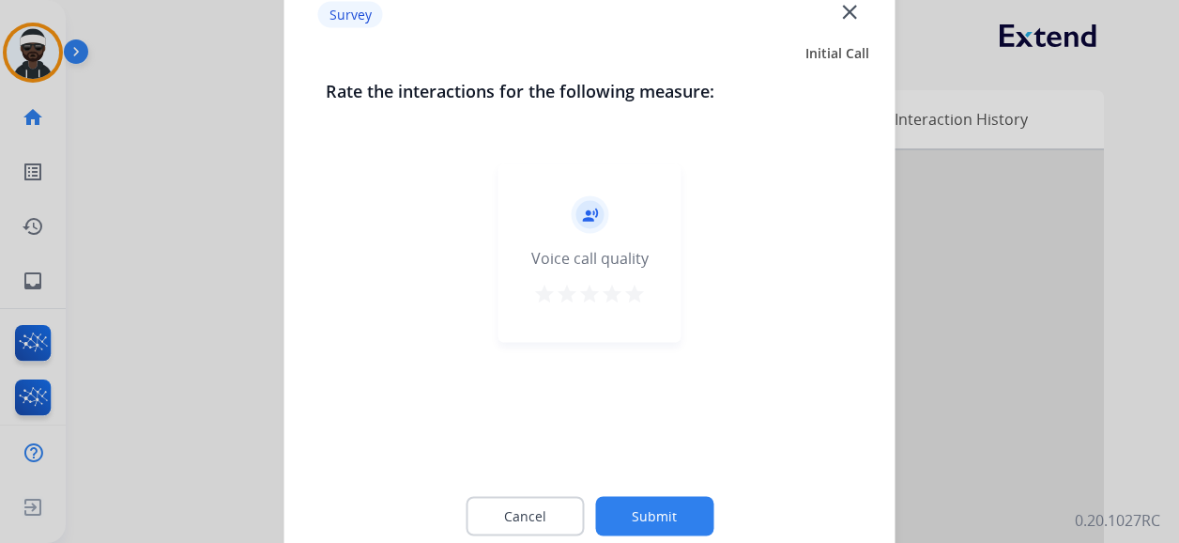
click at [640, 510] on button "Submit" at bounding box center [654, 516] width 118 height 39
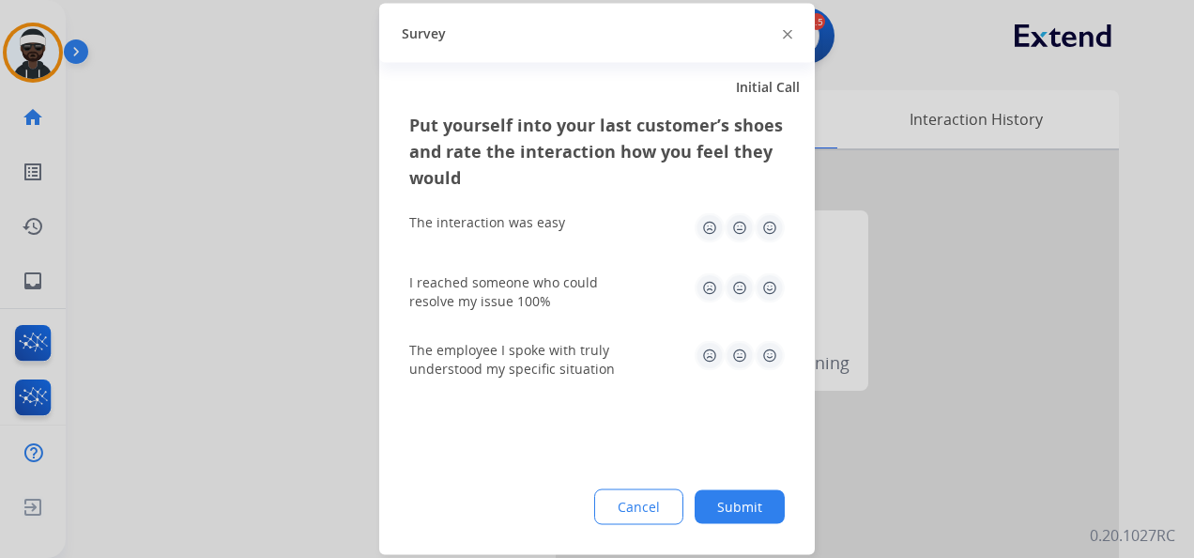
click at [713, 490] on div "Cancel Submit" at bounding box center [597, 507] width 376 height 36
click at [715, 494] on button "Submit" at bounding box center [740, 507] width 90 height 34
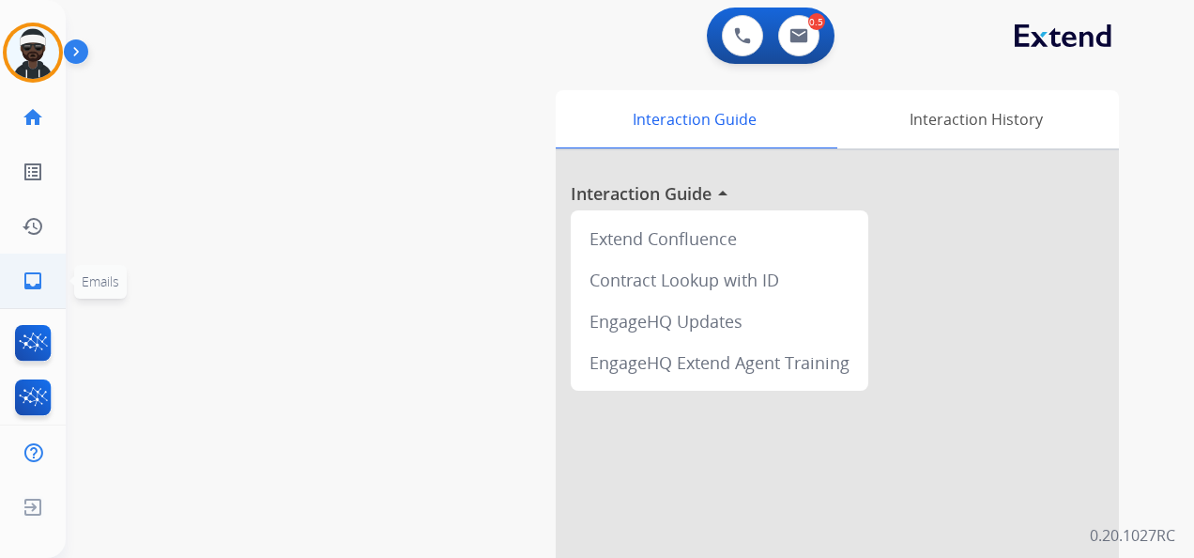
click at [34, 284] on mat-icon "inbox" at bounding box center [33, 280] width 23 height 23
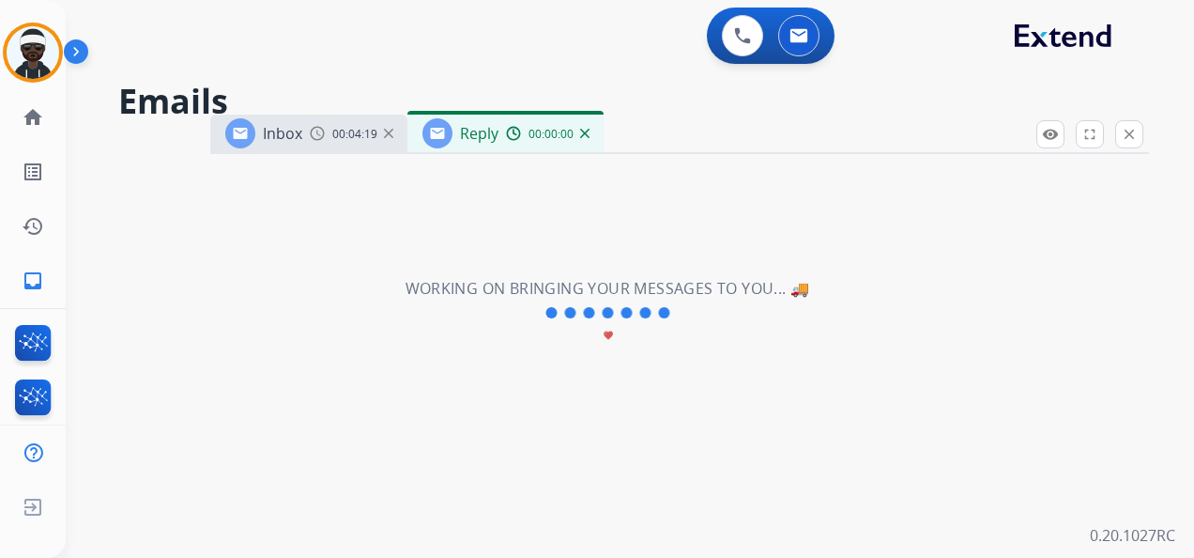
select select "**********"
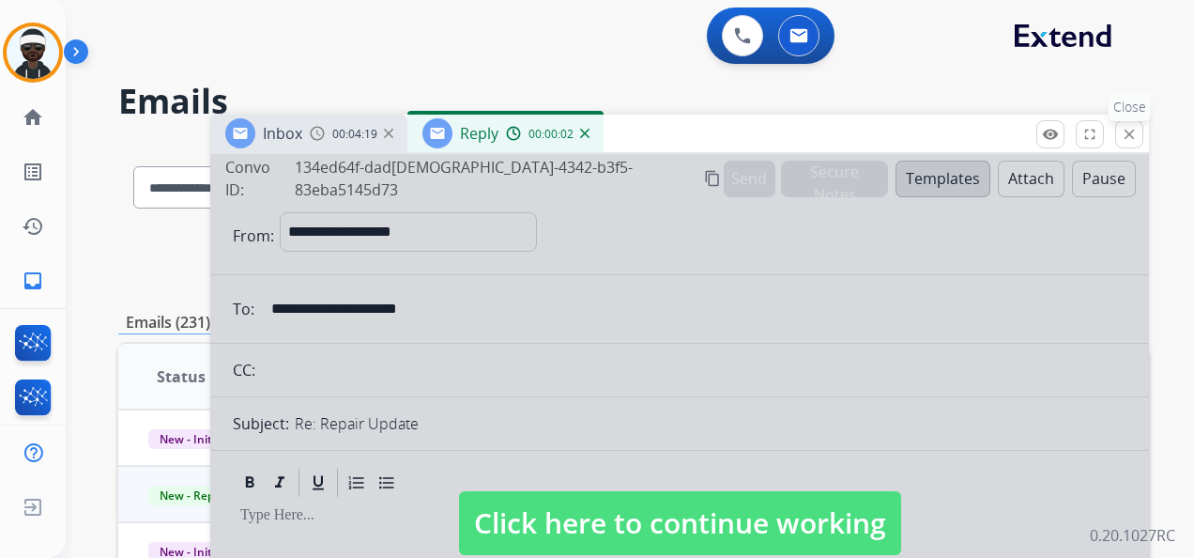
click at [1141, 139] on button "close Close" at bounding box center [1129, 134] width 28 height 28
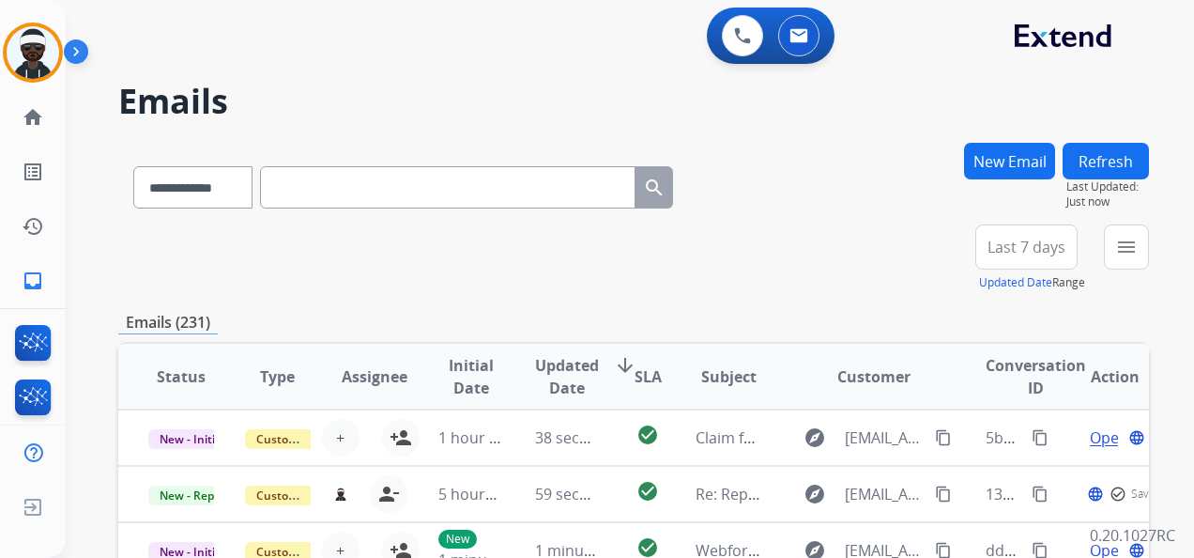
click at [979, 174] on button "New Email" at bounding box center [1009, 161] width 91 height 37
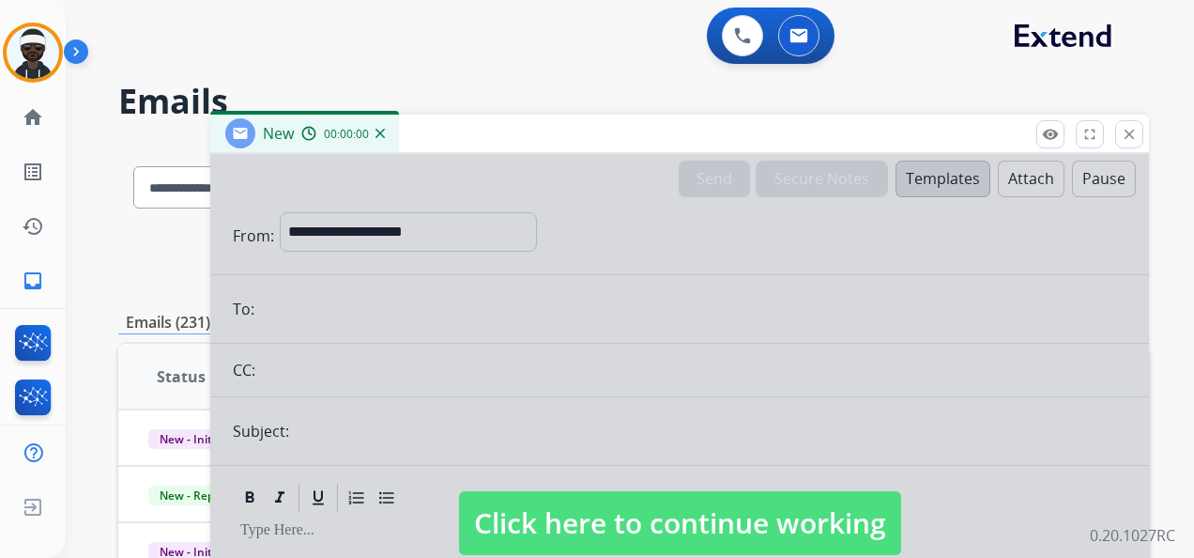
click at [364, 235] on div at bounding box center [679, 504] width 939 height 701
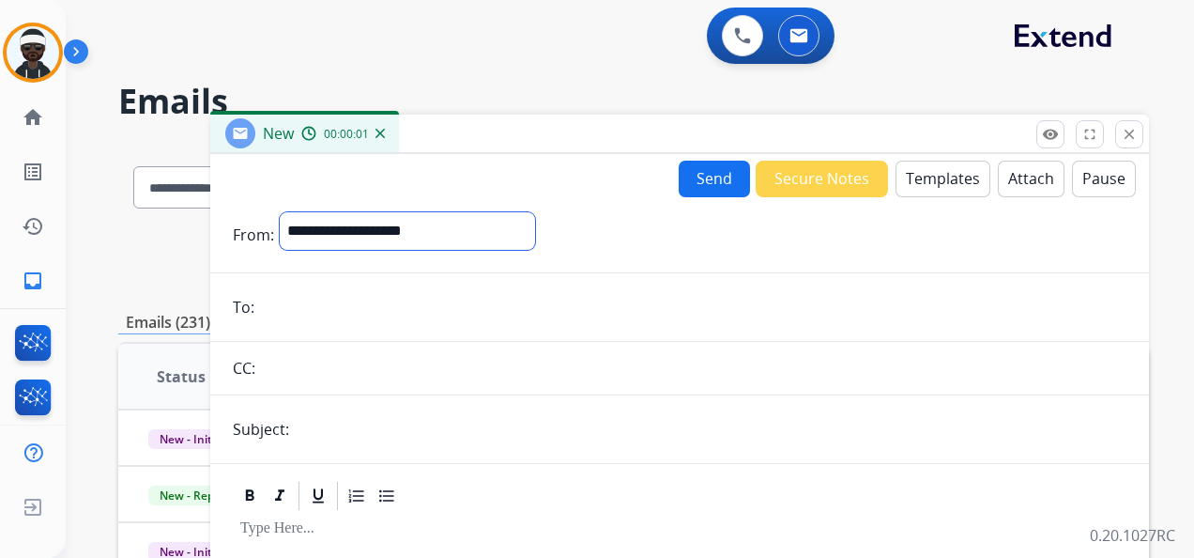
click at [464, 234] on select "**********" at bounding box center [407, 231] width 255 height 38
select select "**********"
click at [280, 212] on select "**********" at bounding box center [407, 231] width 255 height 38
click at [957, 195] on button "Templates" at bounding box center [943, 179] width 95 height 37
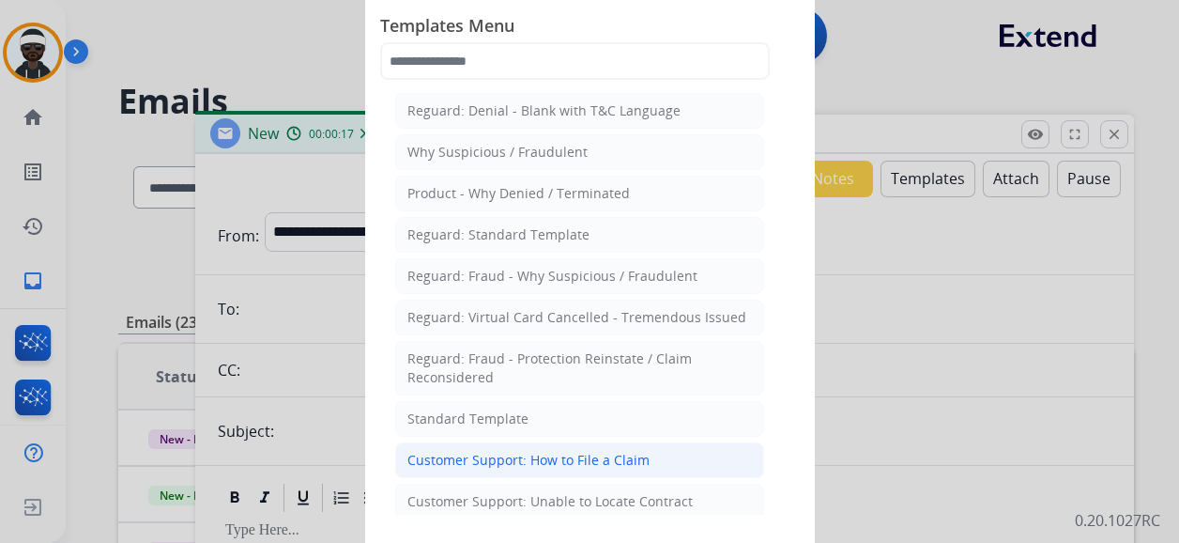
click at [490, 454] on div "Customer Support: How to File a Claim" at bounding box center [528, 460] width 242 height 19
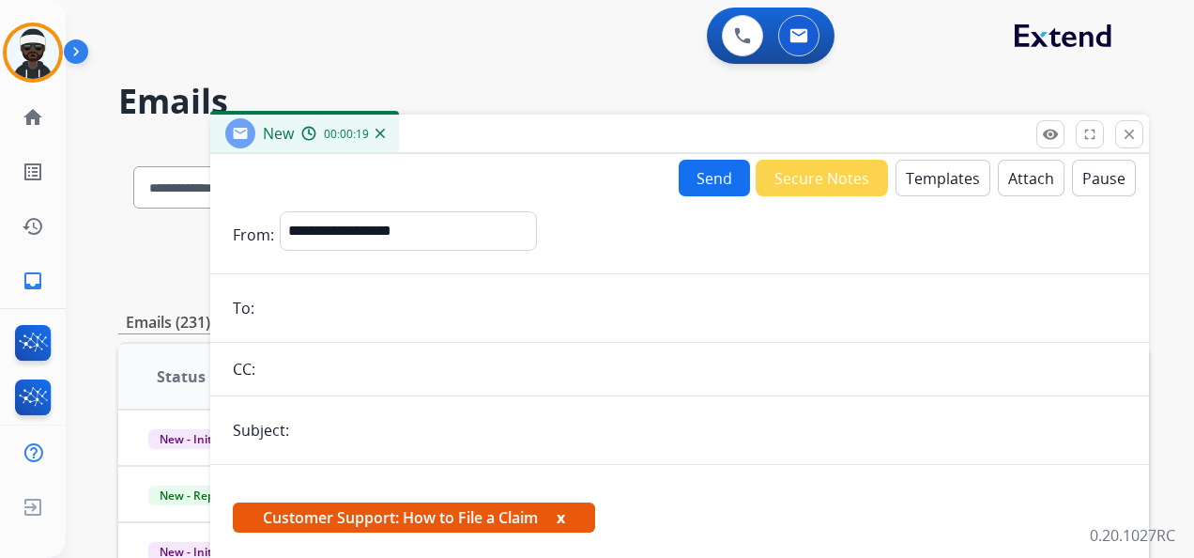
click at [309, 321] on input "email" at bounding box center [693, 308] width 867 height 38
paste input "**********"
type input "**********"
click at [389, 438] on input "text" at bounding box center [711, 430] width 832 height 38
type input "**********"
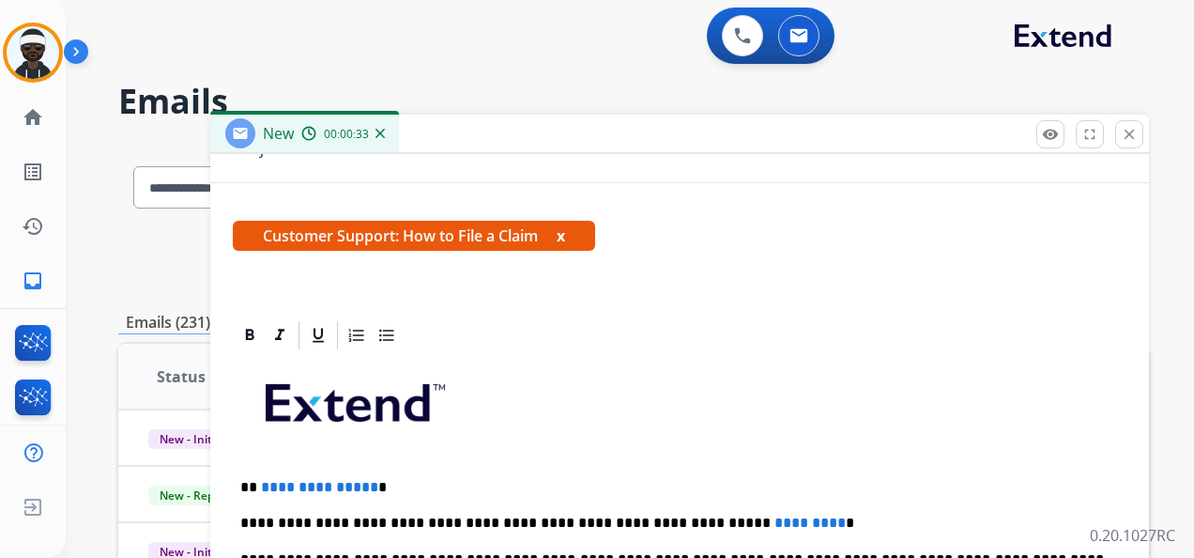
click at [562, 238] on button "x" at bounding box center [561, 235] width 8 height 23
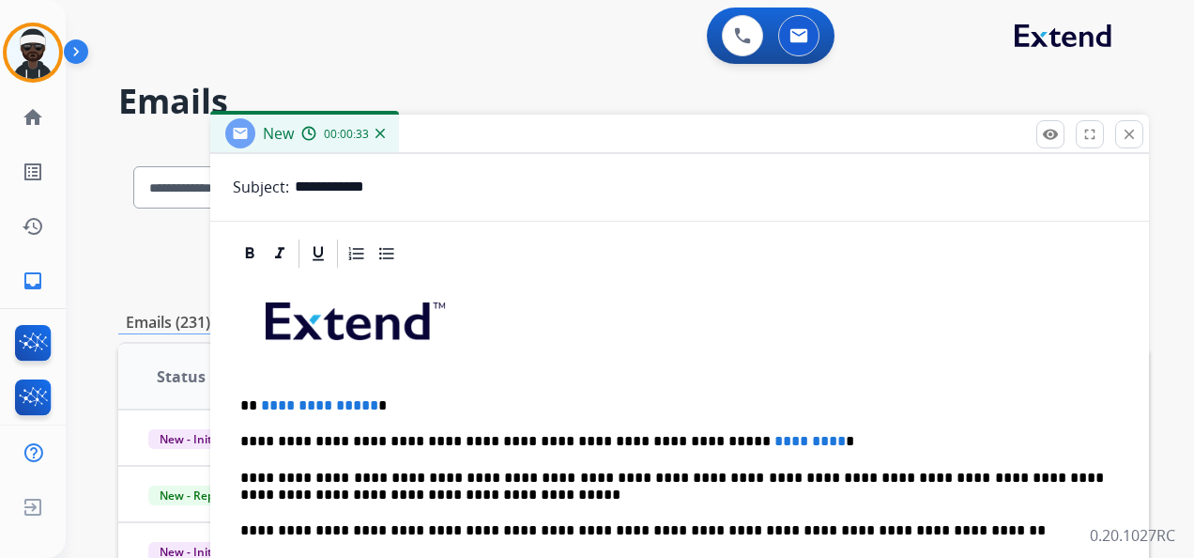
scroll to position [239, 0]
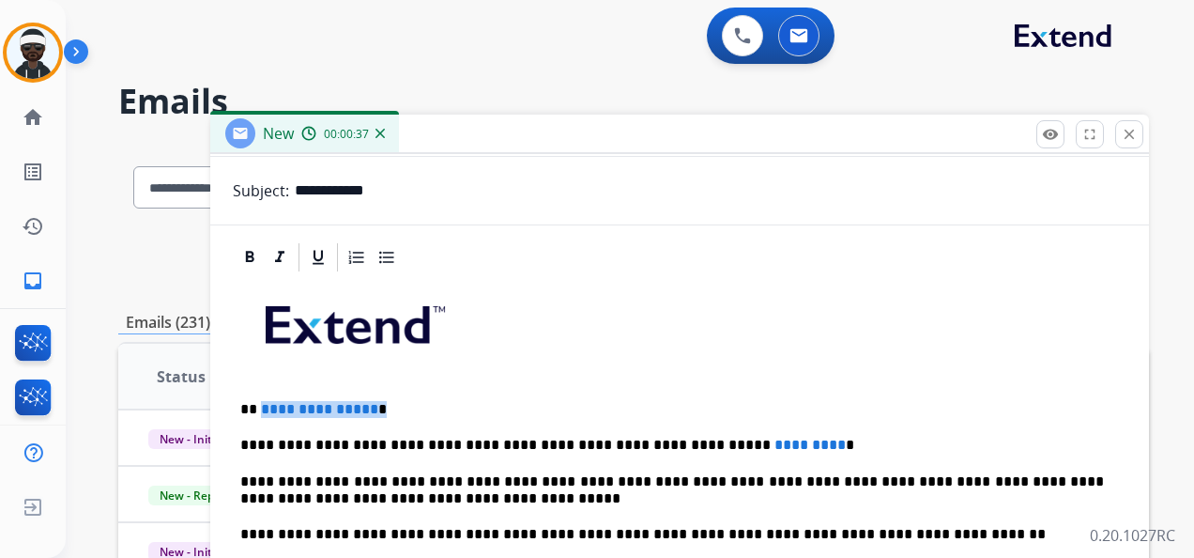
drag, startPoint x: 395, startPoint y: 414, endPoint x: 295, endPoint y: 407, distance: 100.7
click at [263, 401] on p "**********" at bounding box center [672, 409] width 864 height 17
drag, startPoint x: 752, startPoint y: 445, endPoint x: 672, endPoint y: 444, distance: 79.8
click at [672, 444] on p "**********" at bounding box center [672, 445] width 864 height 17
click at [673, 437] on p "**********" at bounding box center [672, 445] width 864 height 17
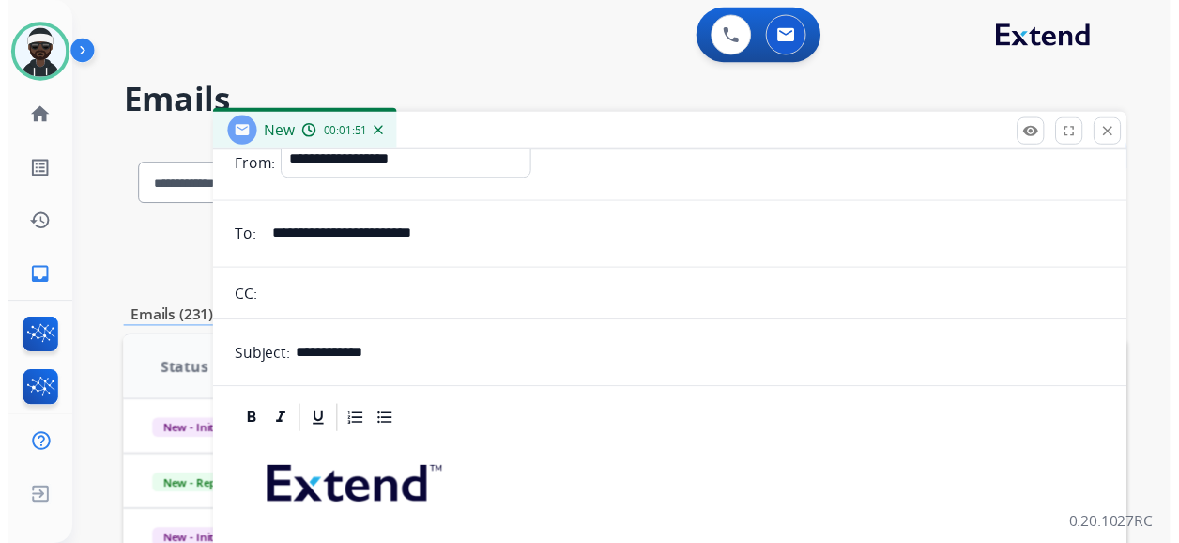
scroll to position [0, 0]
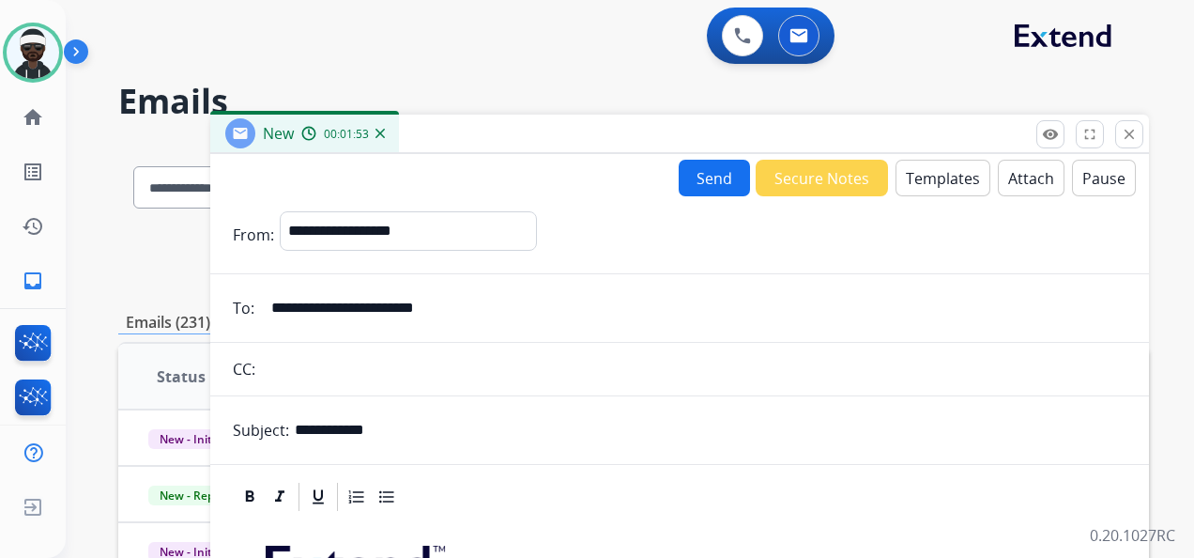
click at [723, 182] on button "Send" at bounding box center [714, 178] width 71 height 37
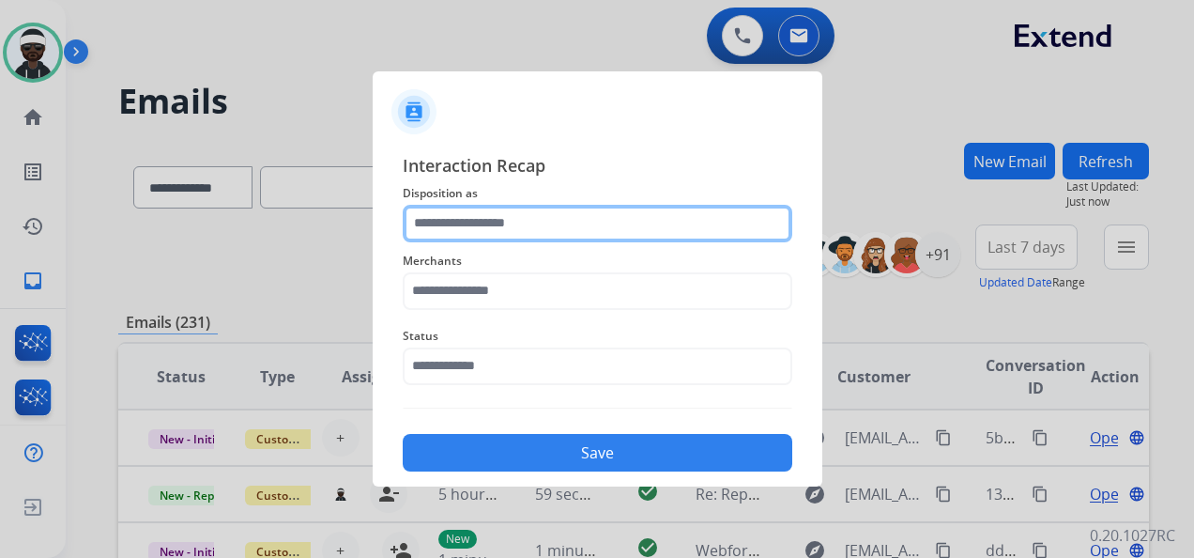
click at [516, 227] on input "text" at bounding box center [598, 224] width 390 height 38
click at [526, 224] on input "text" at bounding box center [598, 224] width 390 height 38
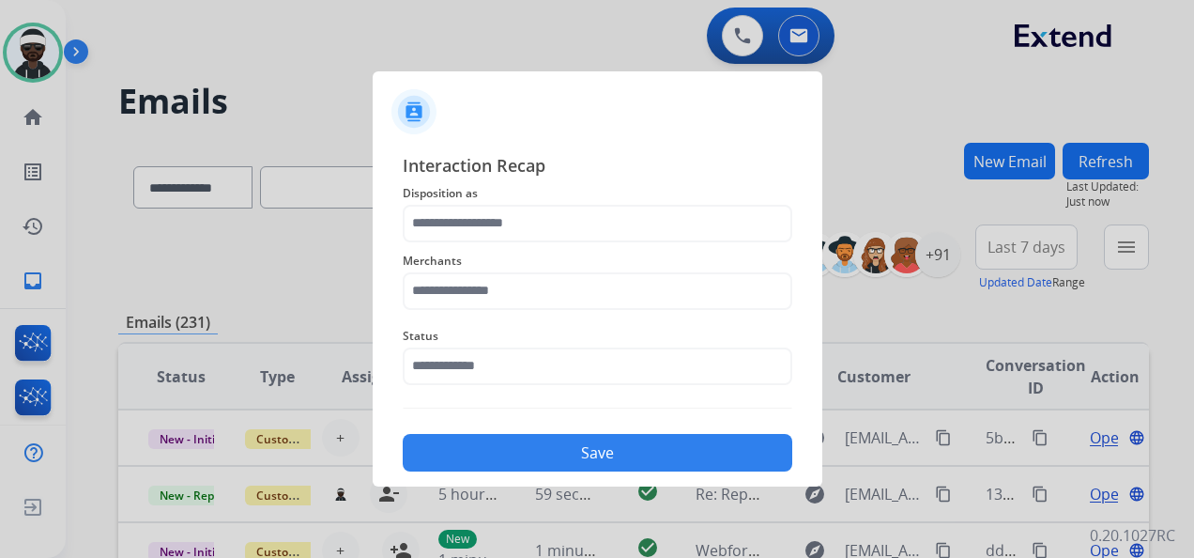
click at [596, 145] on div "Interaction Recap Disposition as Merchants Status Save" at bounding box center [598, 312] width 450 height 350
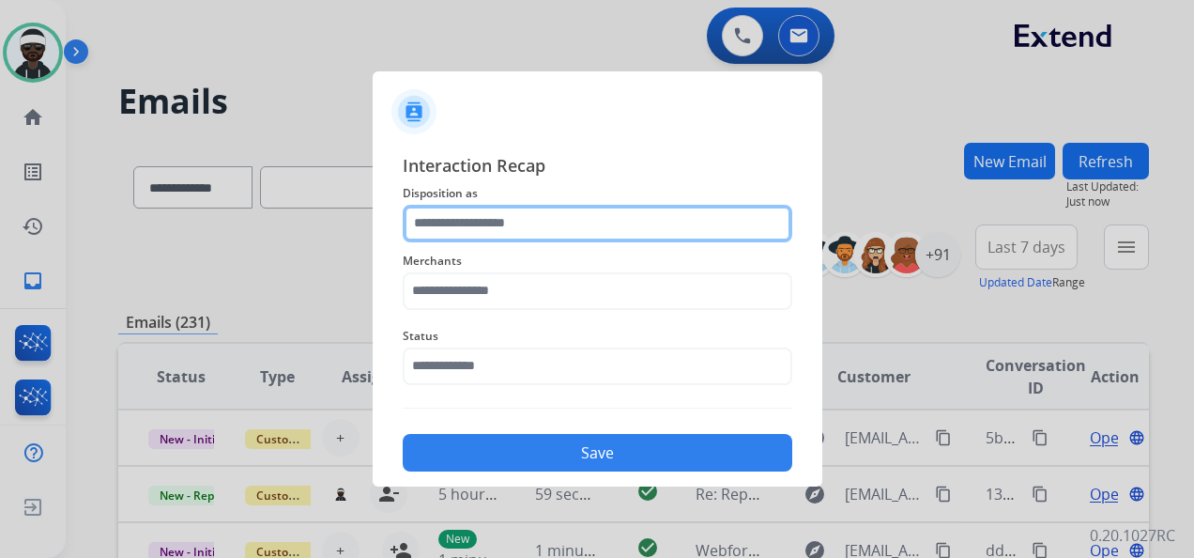
click at [545, 232] on input "text" at bounding box center [598, 224] width 390 height 38
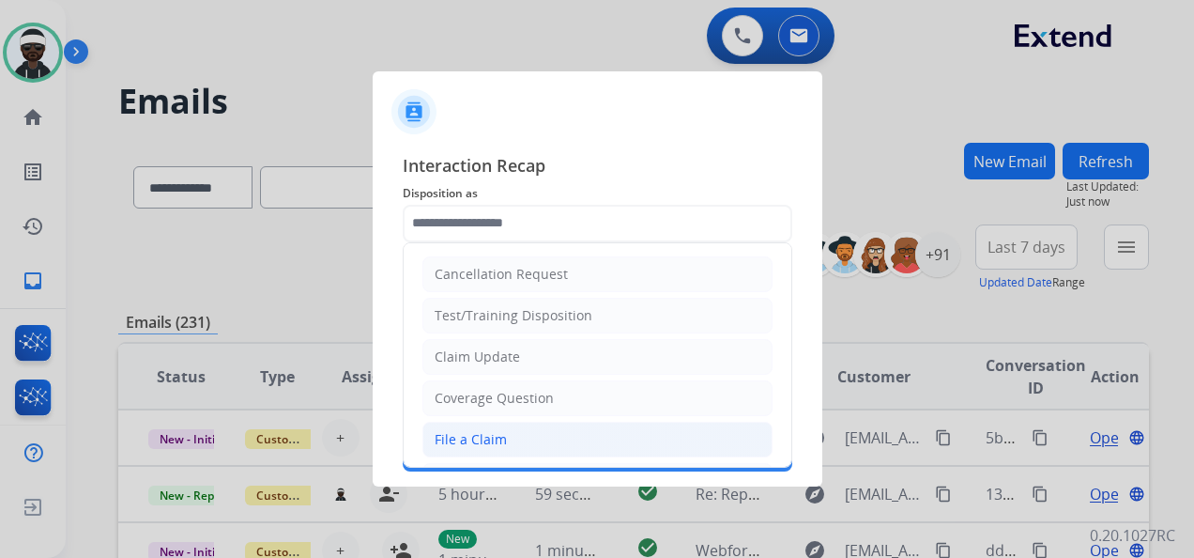
click at [488, 434] on div "File a Claim" at bounding box center [471, 439] width 72 height 19
type input "**********"
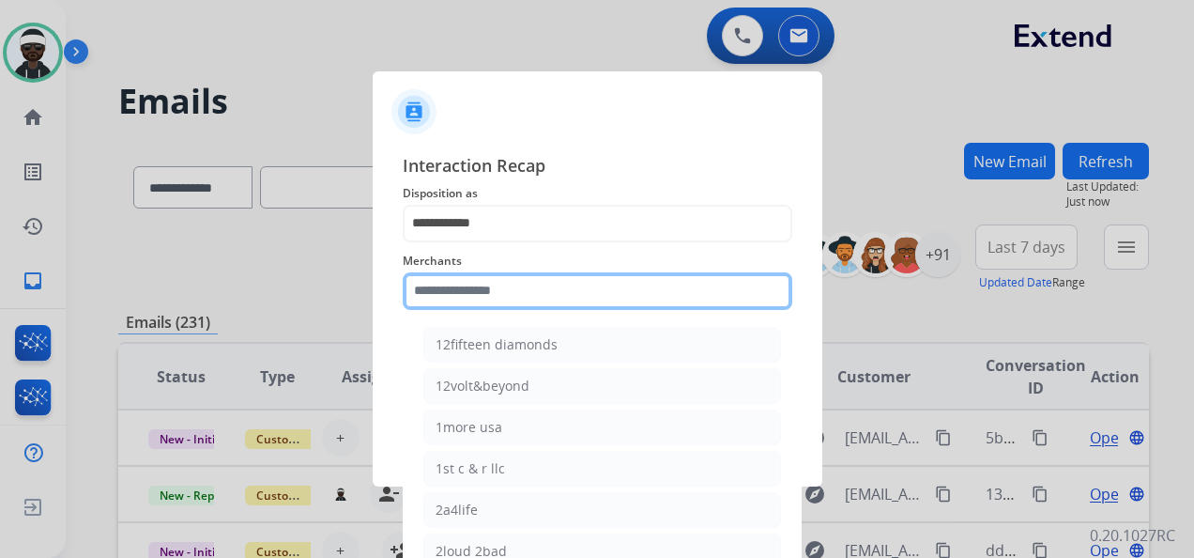
click at [481, 291] on input "text" at bounding box center [598, 291] width 390 height 38
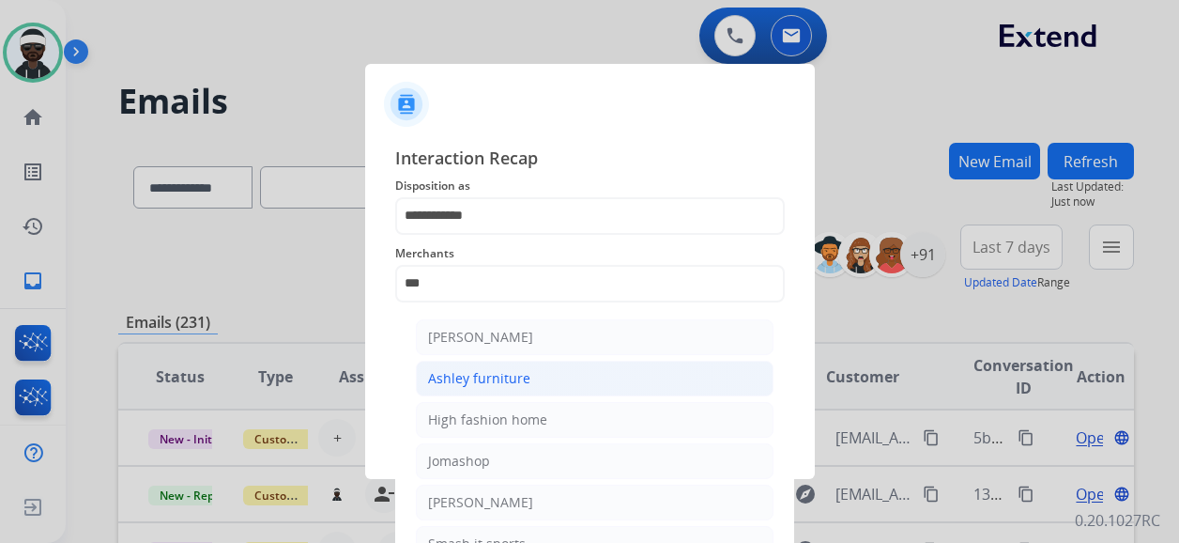
click at [526, 383] on li "Ashley furniture" at bounding box center [595, 379] width 358 height 36
type input "**********"
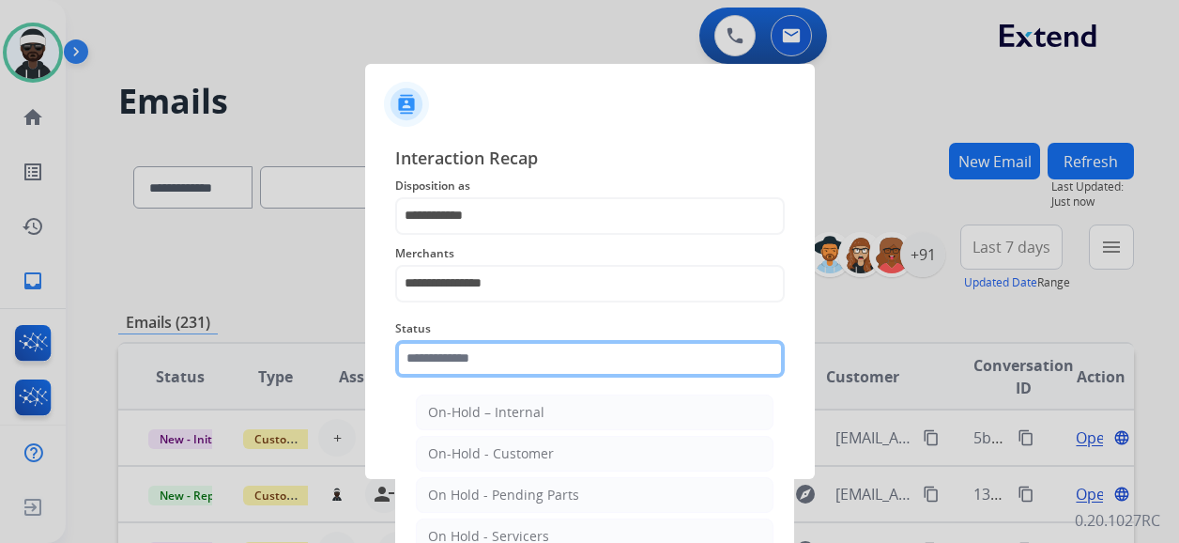
click at [523, 377] on div "Status On-Hold – Internal On-Hold - Customer On Hold - Pending Parts On Hold - …" at bounding box center [590, 347] width 390 height 75
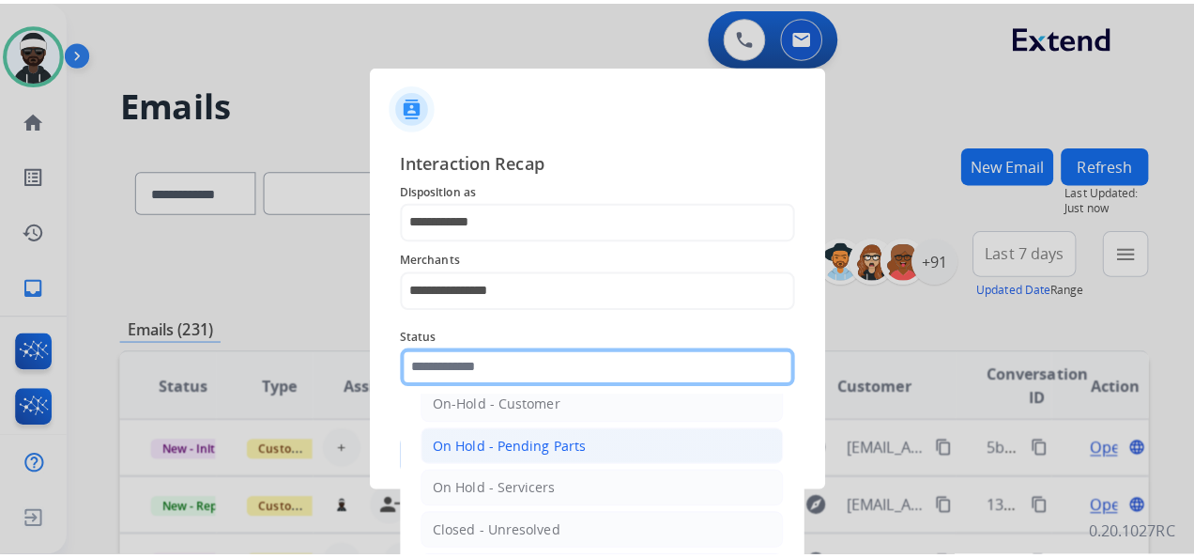
scroll to position [107, 0]
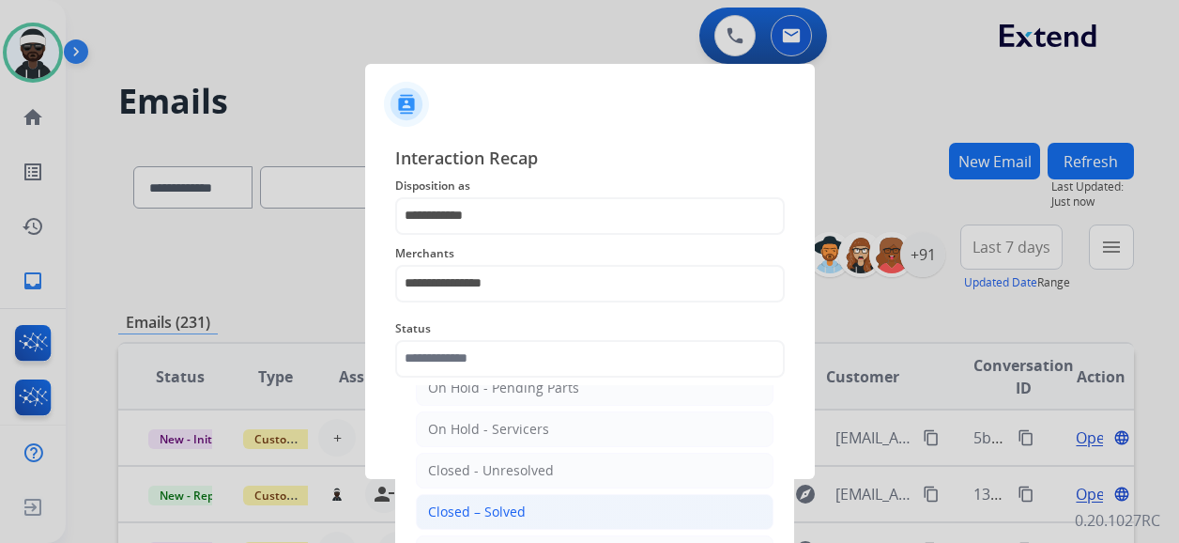
click at [501, 512] on div "Closed – Solved" at bounding box center [477, 511] width 98 height 19
type input "**********"
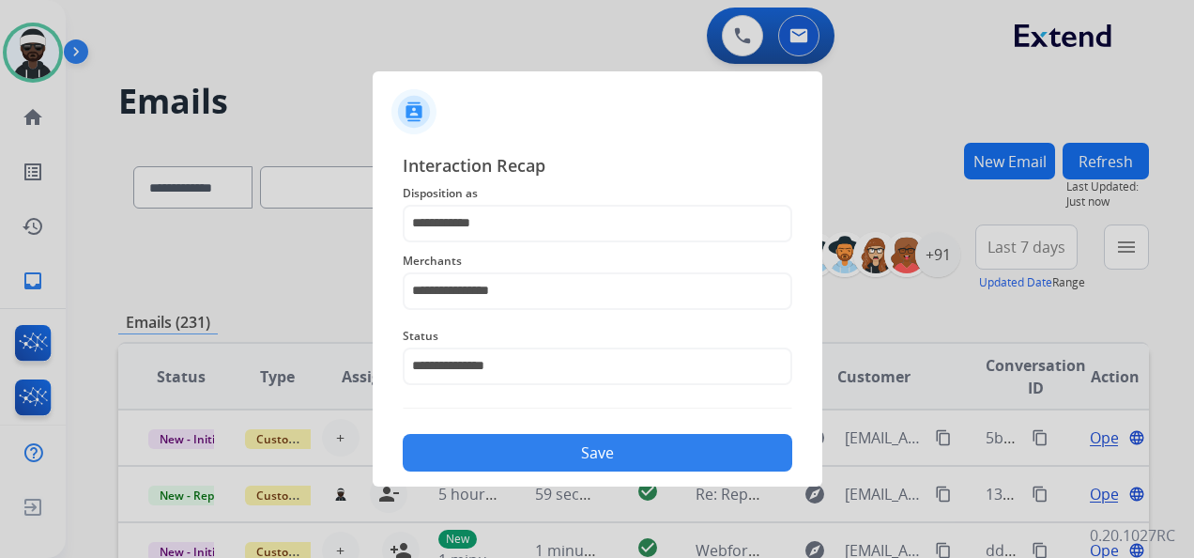
click at [712, 455] on button "Save" at bounding box center [598, 453] width 390 height 38
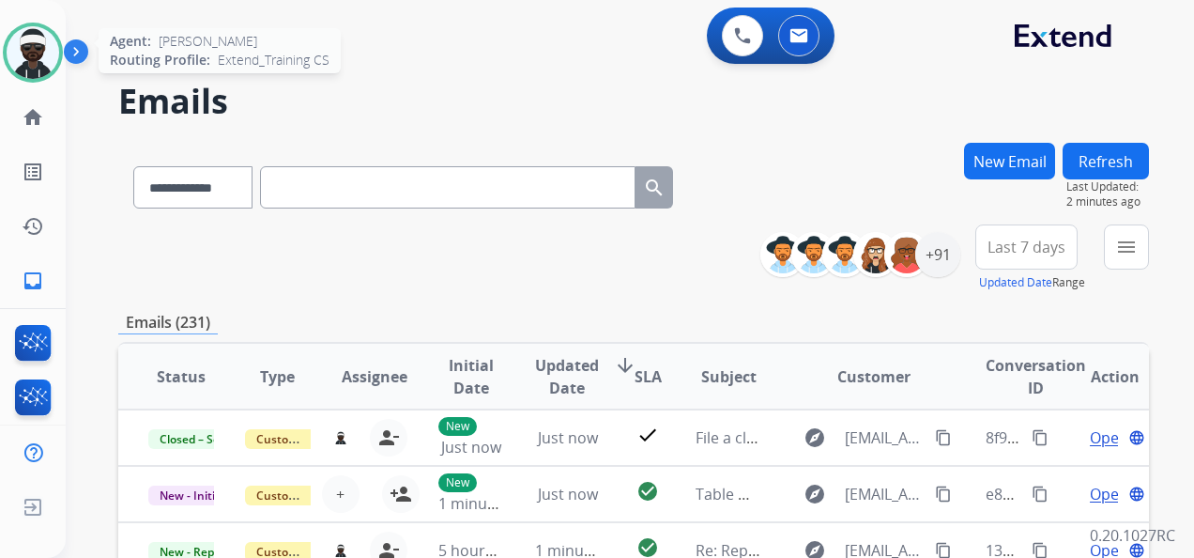
click at [42, 45] on img at bounding box center [33, 52] width 53 height 53
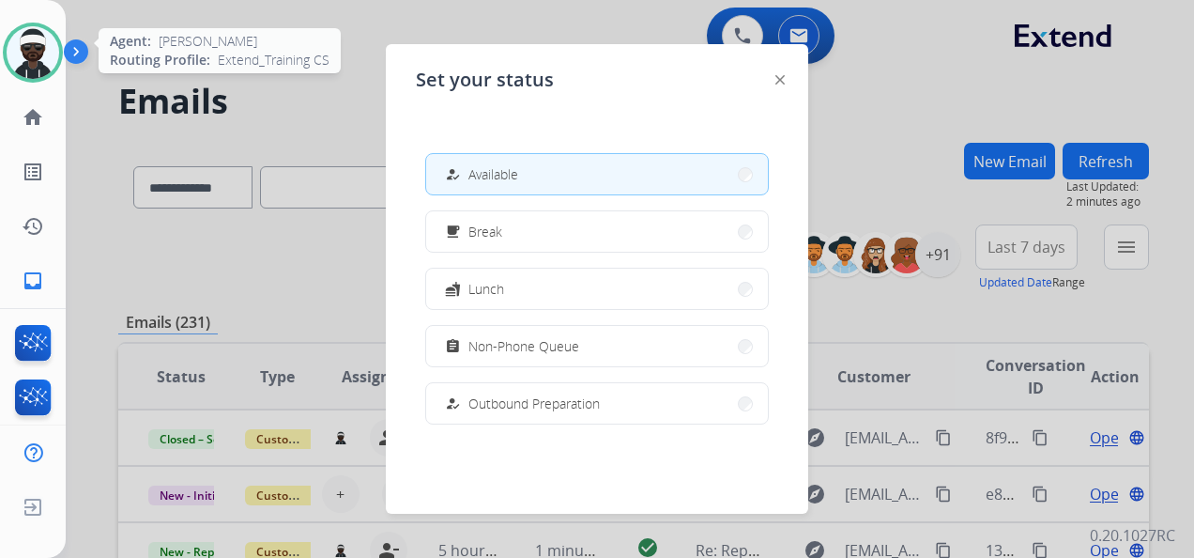
click at [49, 45] on img at bounding box center [33, 52] width 53 height 53
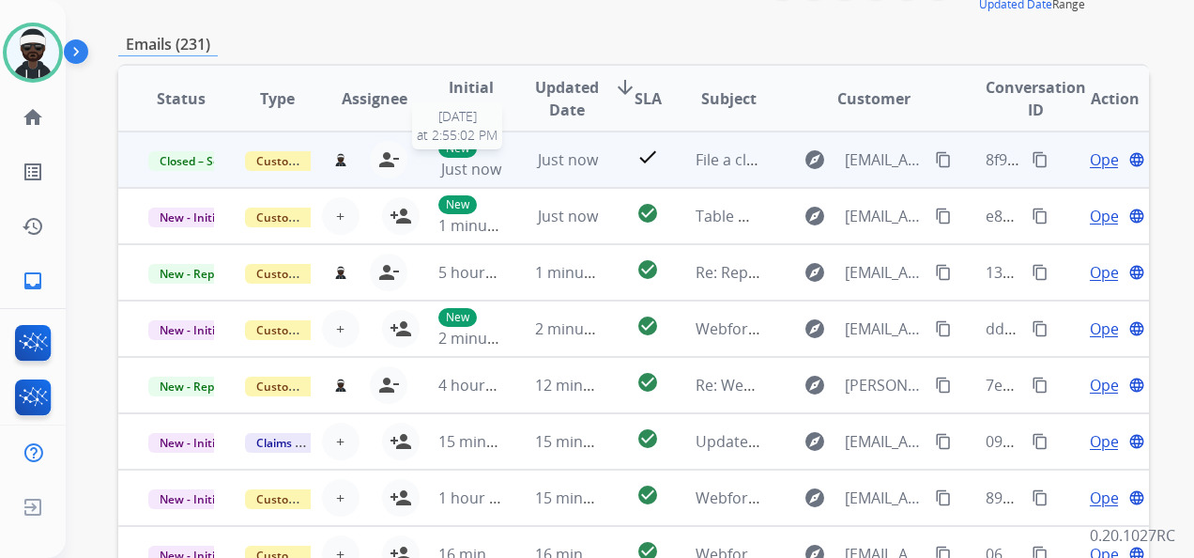
scroll to position [282, 0]
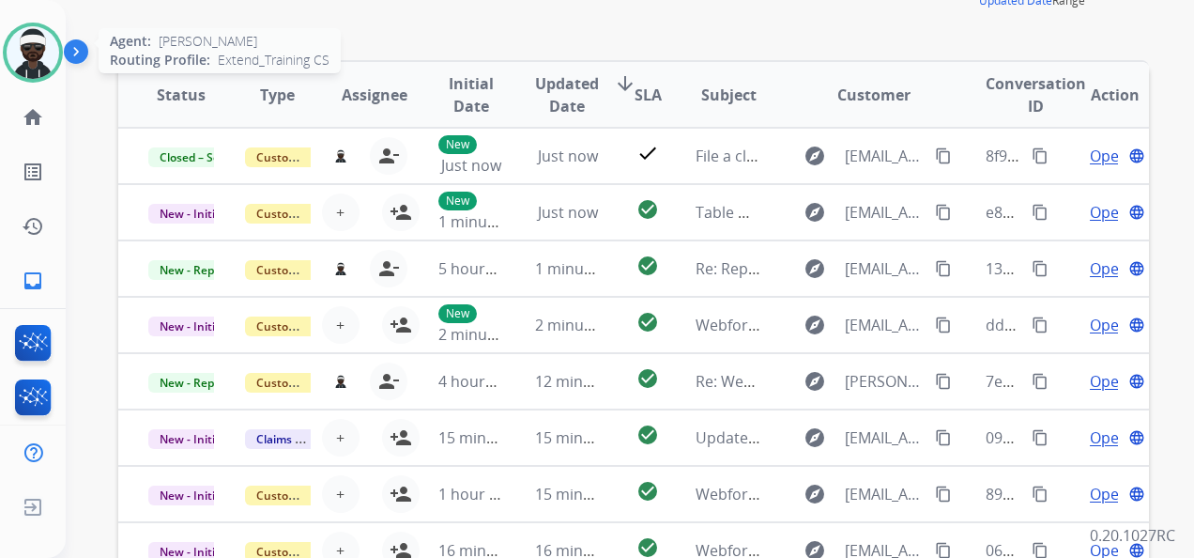
click at [51, 38] on img at bounding box center [33, 52] width 53 height 53
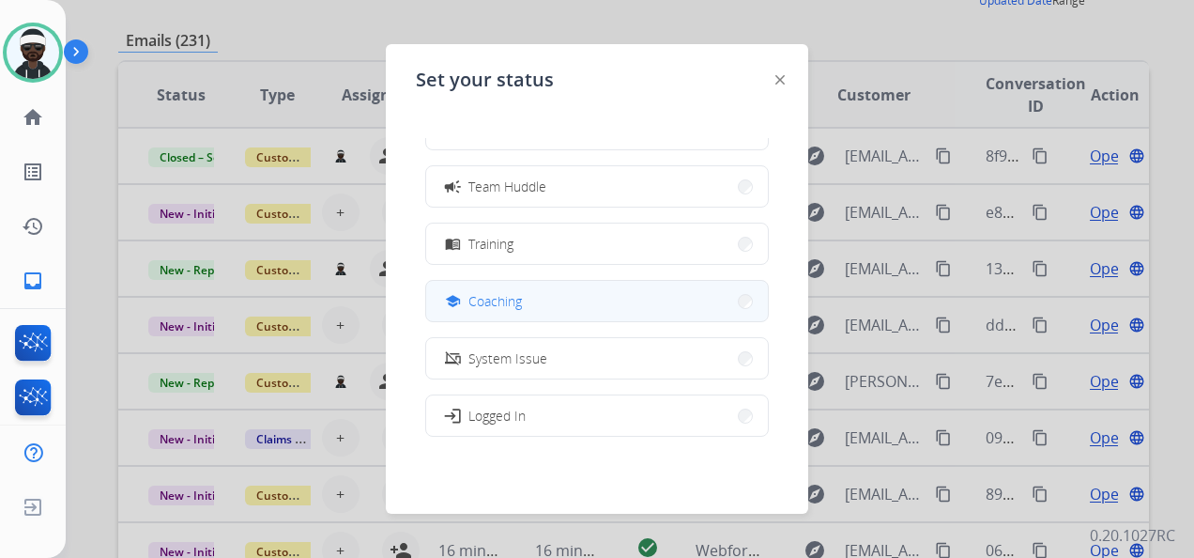
scroll to position [165, 0]
click at [530, 291] on span "Team Huddle" at bounding box center [507, 295] width 78 height 20
